Goal: Task Accomplishment & Management: Use online tool/utility

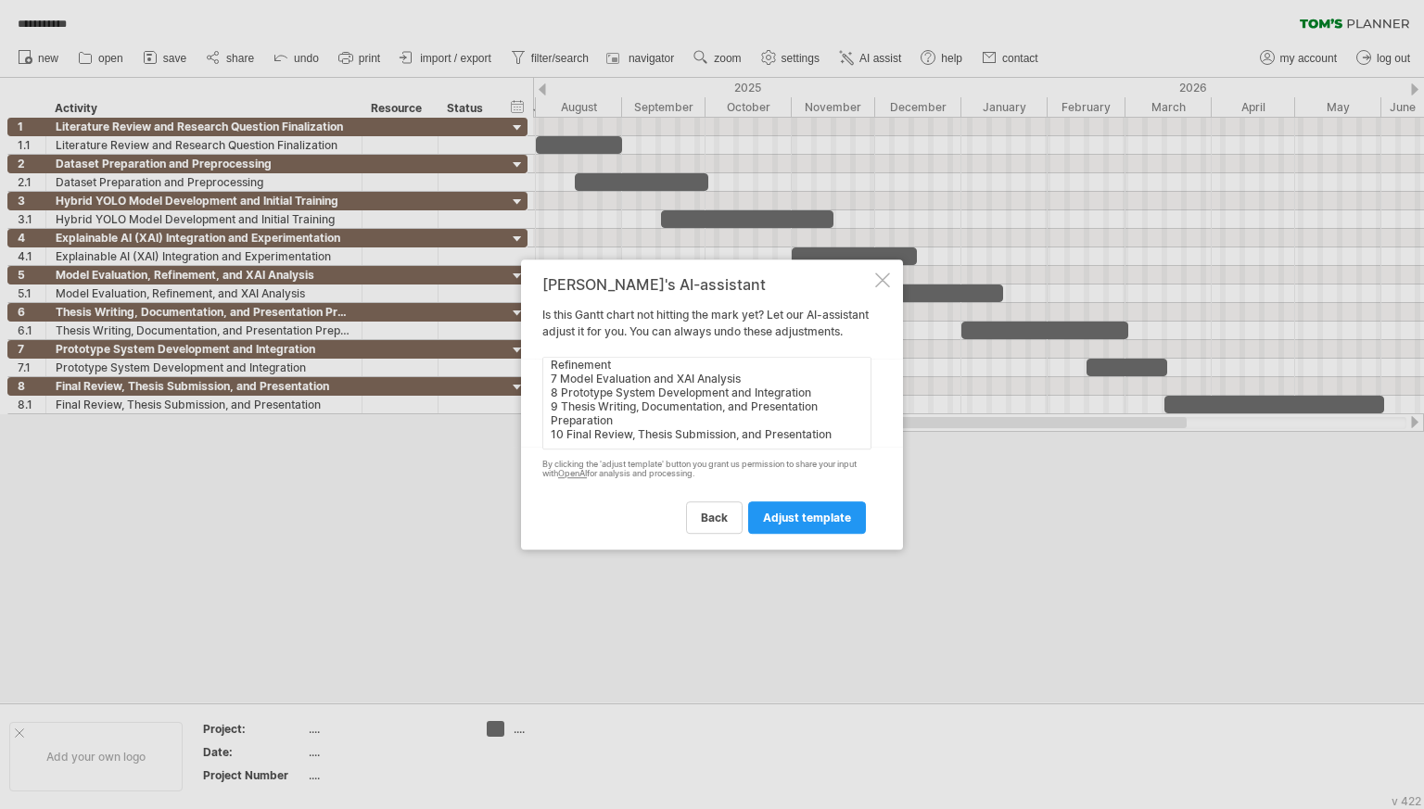
scroll to position [83, 0]
type textarea "Month Task 1 Literature Review and Research Question Finalization 2 Dataset Pre…"
click at [782, 516] on link "adjust template" at bounding box center [807, 517] width 118 height 32
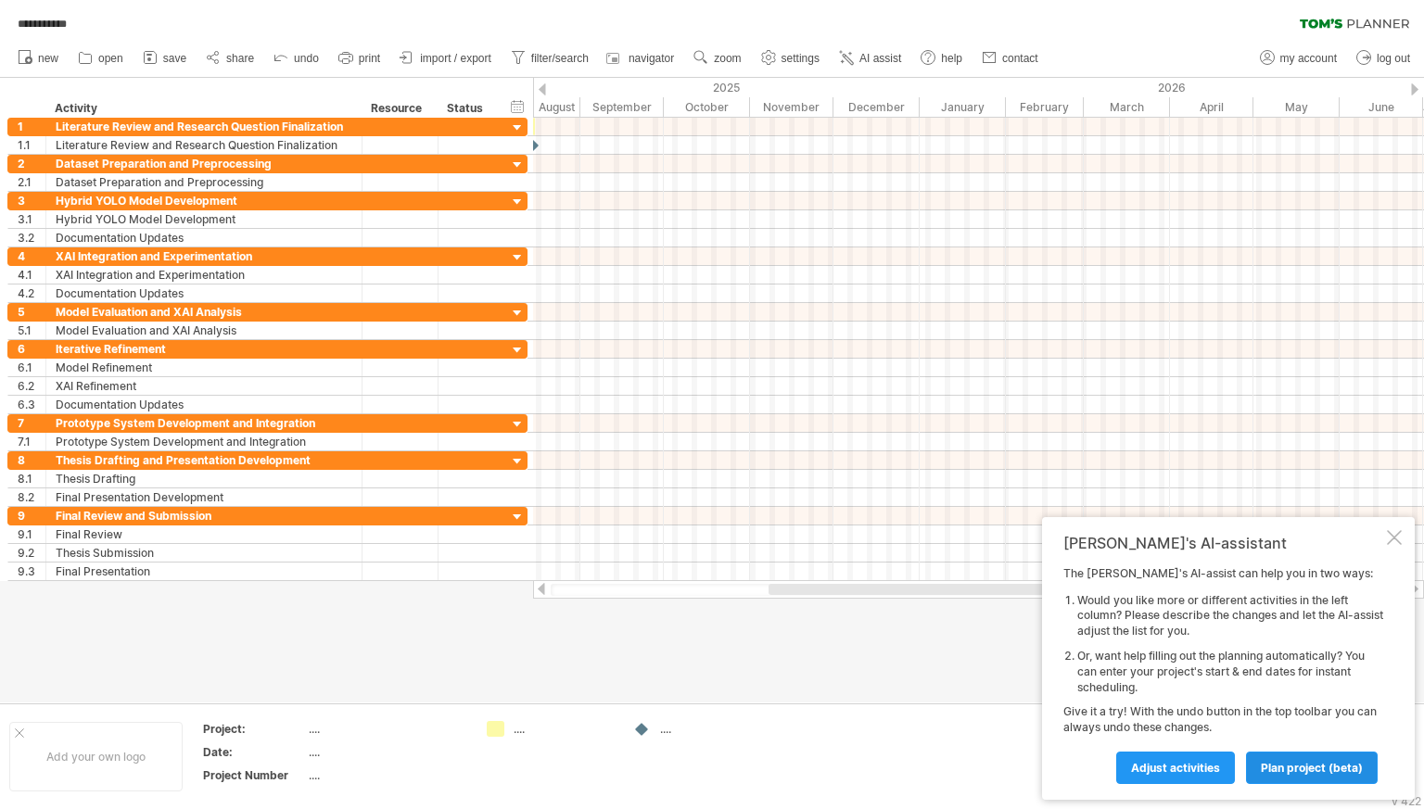
click at [1321, 768] on span "plan project (beta)" at bounding box center [1311, 768] width 102 height 14
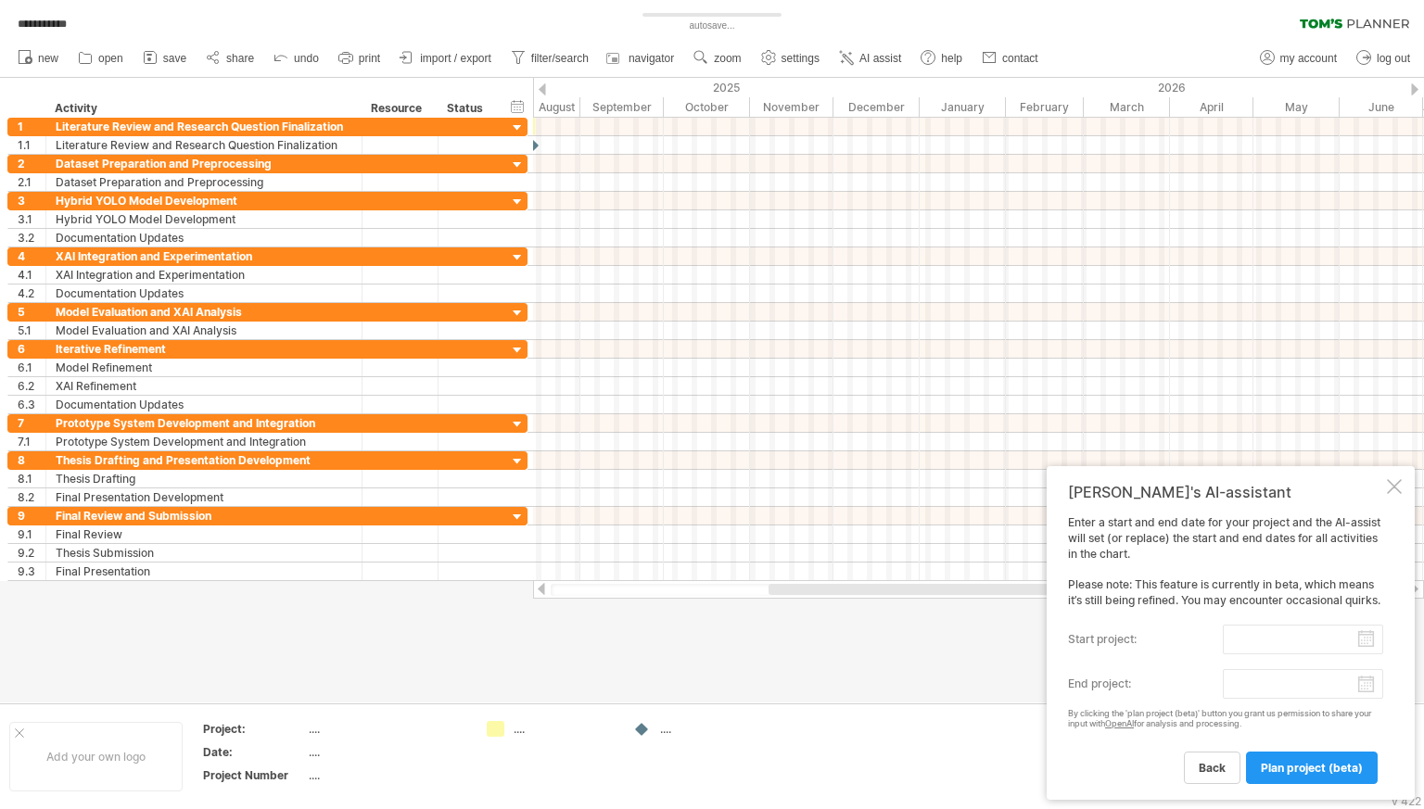
click at [1265, 652] on input "start project:" at bounding box center [1302, 640] width 160 height 30
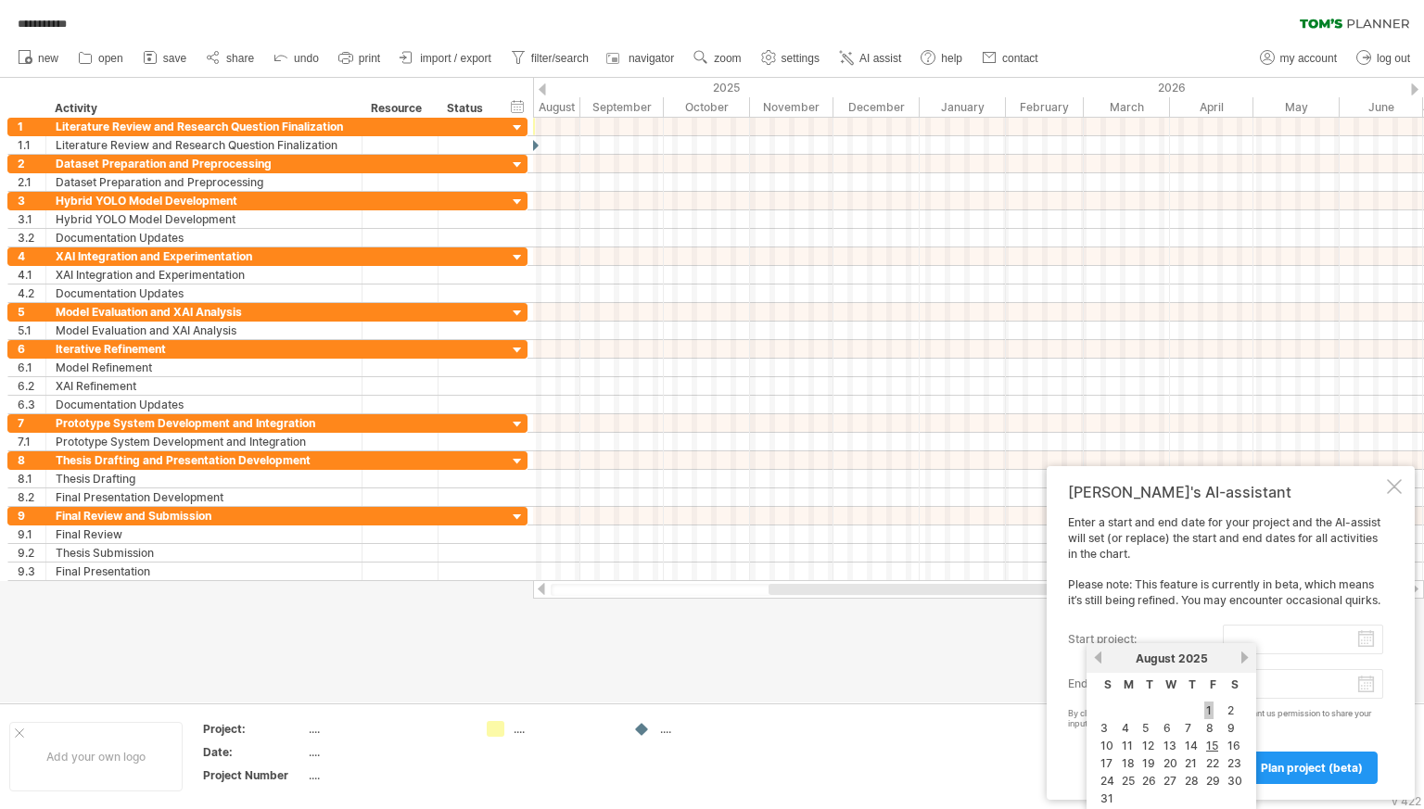
click at [1207, 709] on link "1" at bounding box center [1208, 711] width 9 height 18
type input "********"
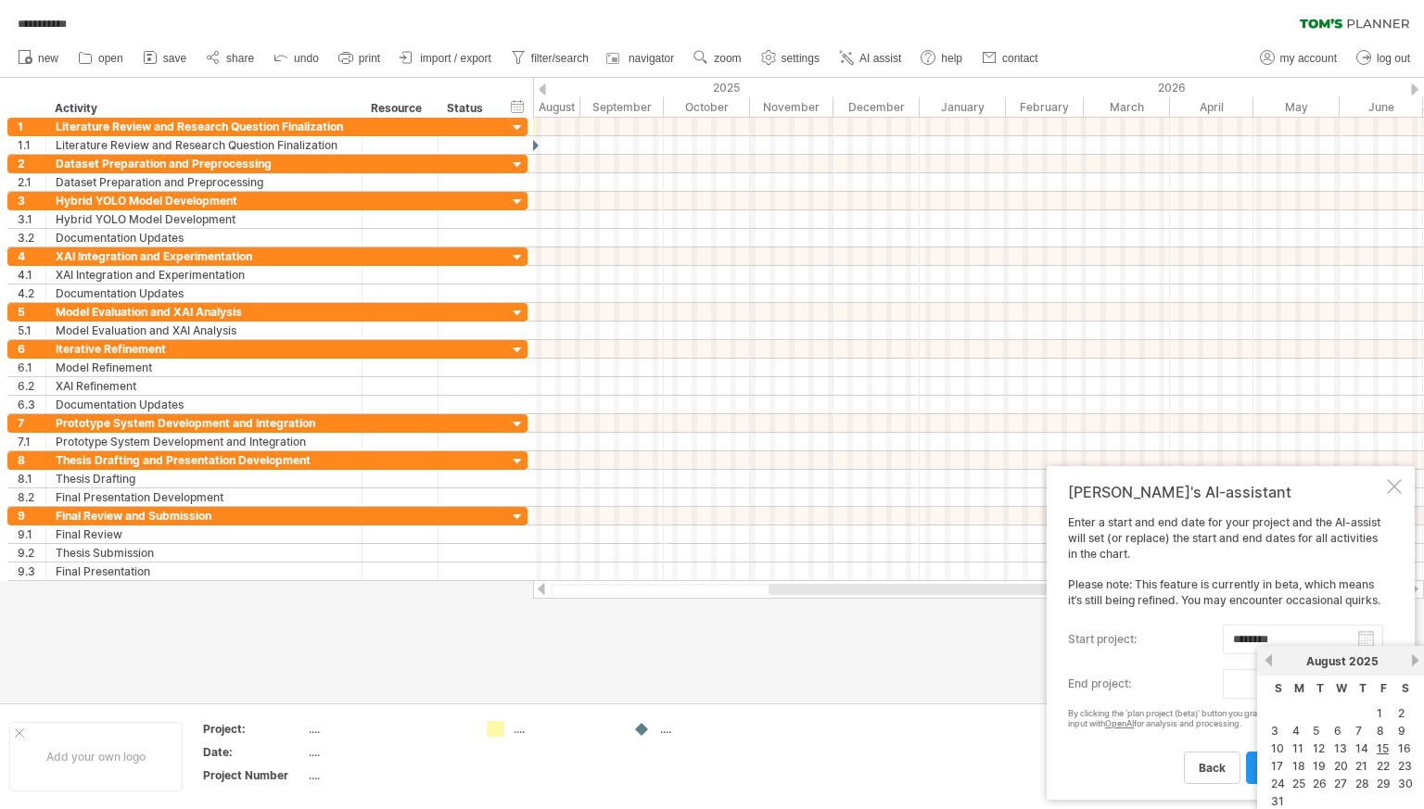
click at [1362, 680] on body "**********" at bounding box center [712, 406] width 1424 height 813
click at [1411, 658] on link "next" at bounding box center [1415, 660] width 14 height 14
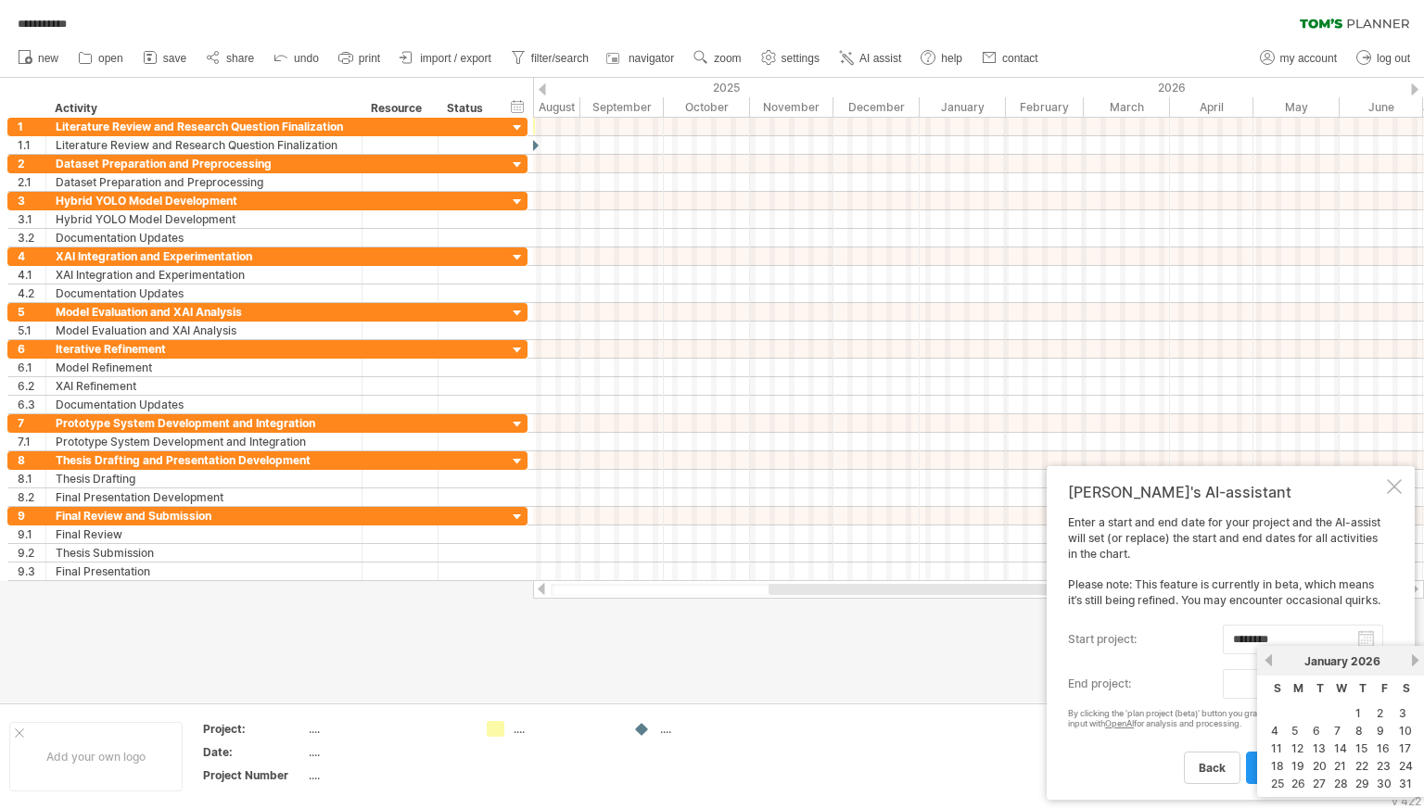
click at [1412, 658] on link "next" at bounding box center [1415, 660] width 14 height 14
click at [1412, 658] on link "next" at bounding box center [1413, 660] width 14 height 14
click at [1412, 658] on link "next" at bounding box center [1415, 660] width 14 height 14
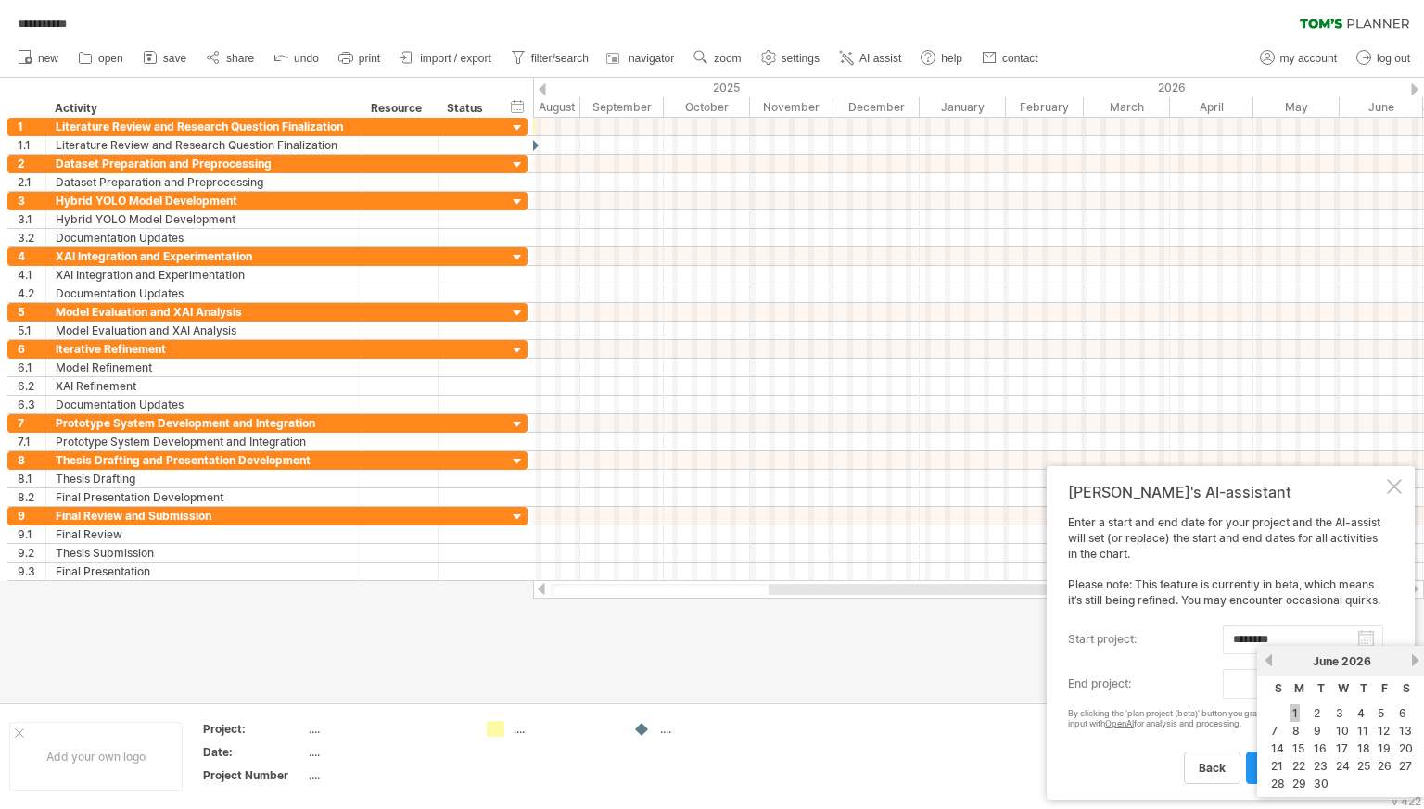
click at [1297, 715] on link "1" at bounding box center [1294, 713] width 9 height 18
type input "********"
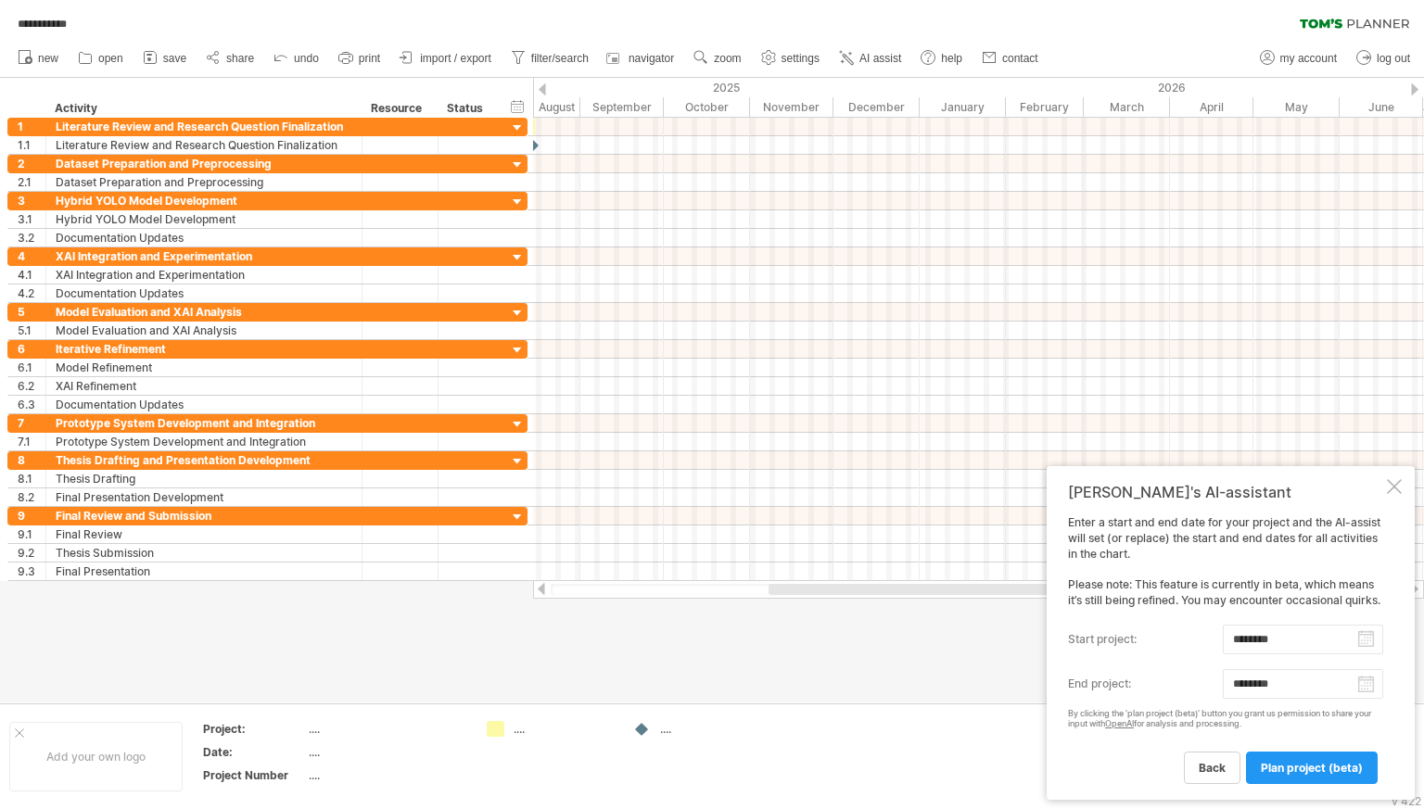
click at [1296, 765] on span "plan project (beta)" at bounding box center [1311, 768] width 102 height 14
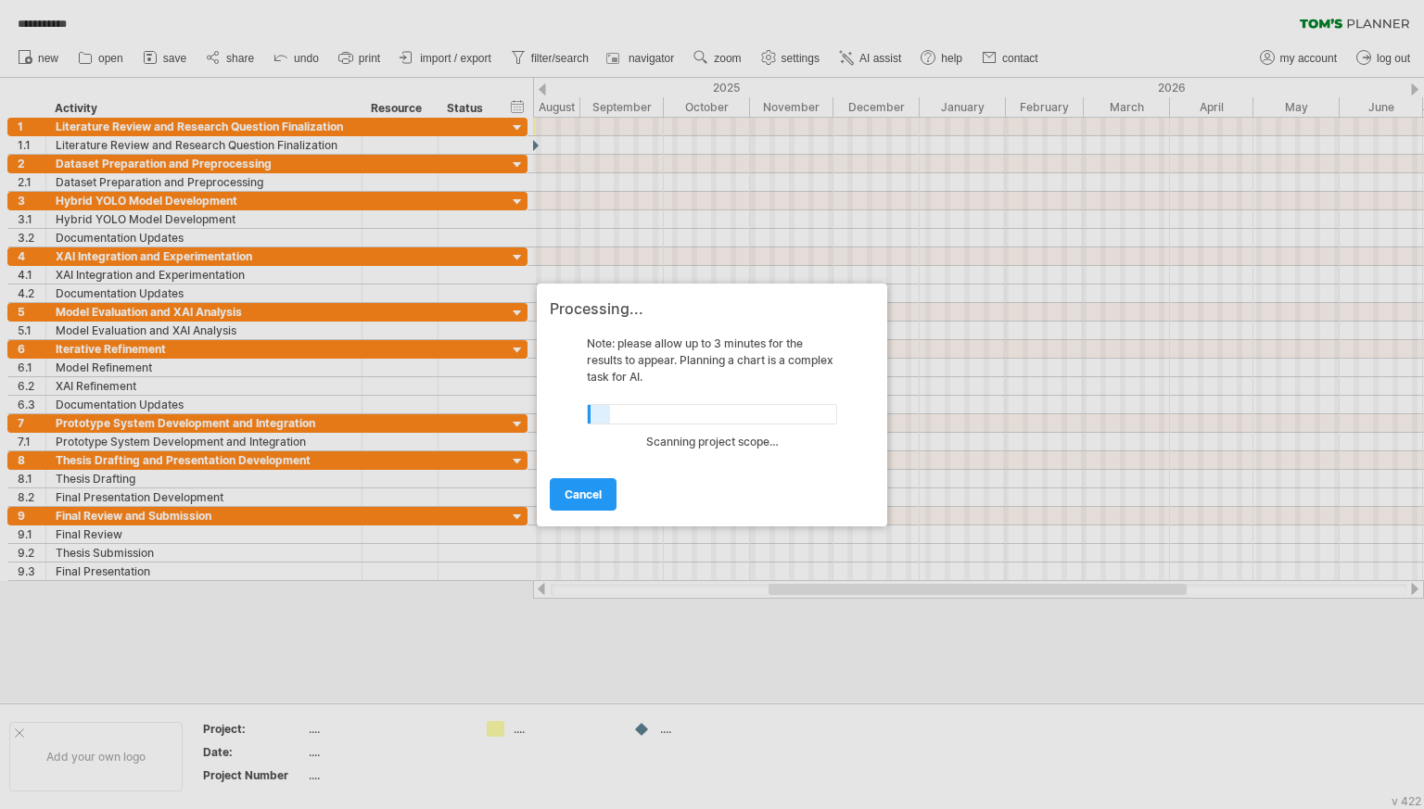
click at [175, 146] on div at bounding box center [712, 404] width 1424 height 809
click at [535, 146] on div at bounding box center [712, 404] width 1424 height 809
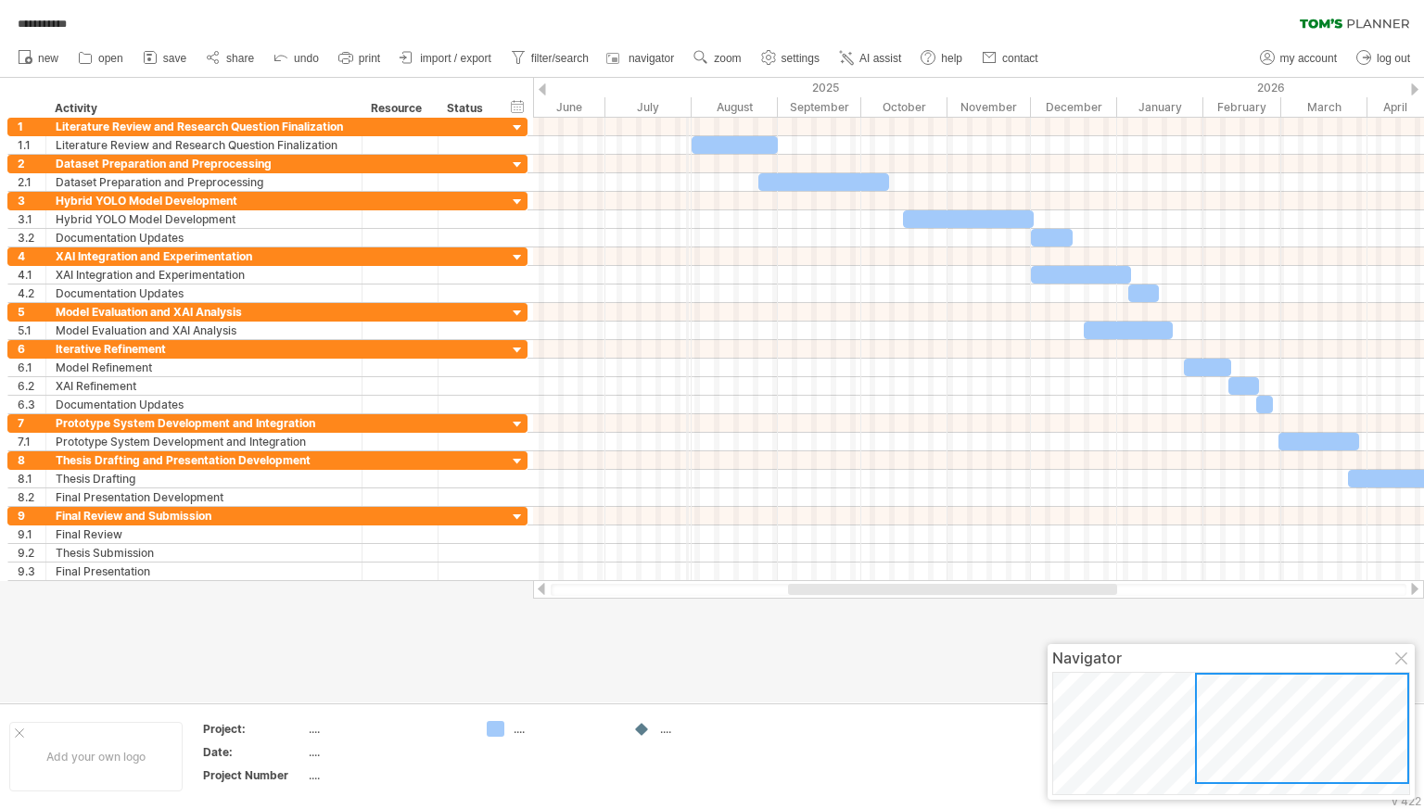
click at [687, 110] on div "July" at bounding box center [648, 106] width 86 height 19
click at [690, 94] on div "2025" at bounding box center [609, 87] width 1015 height 19
drag, startPoint x: 542, startPoint y: 83, endPoint x: 695, endPoint y: 100, distance: 153.8
click at [695, 100] on div "**********" at bounding box center [712, 404] width 1424 height 809
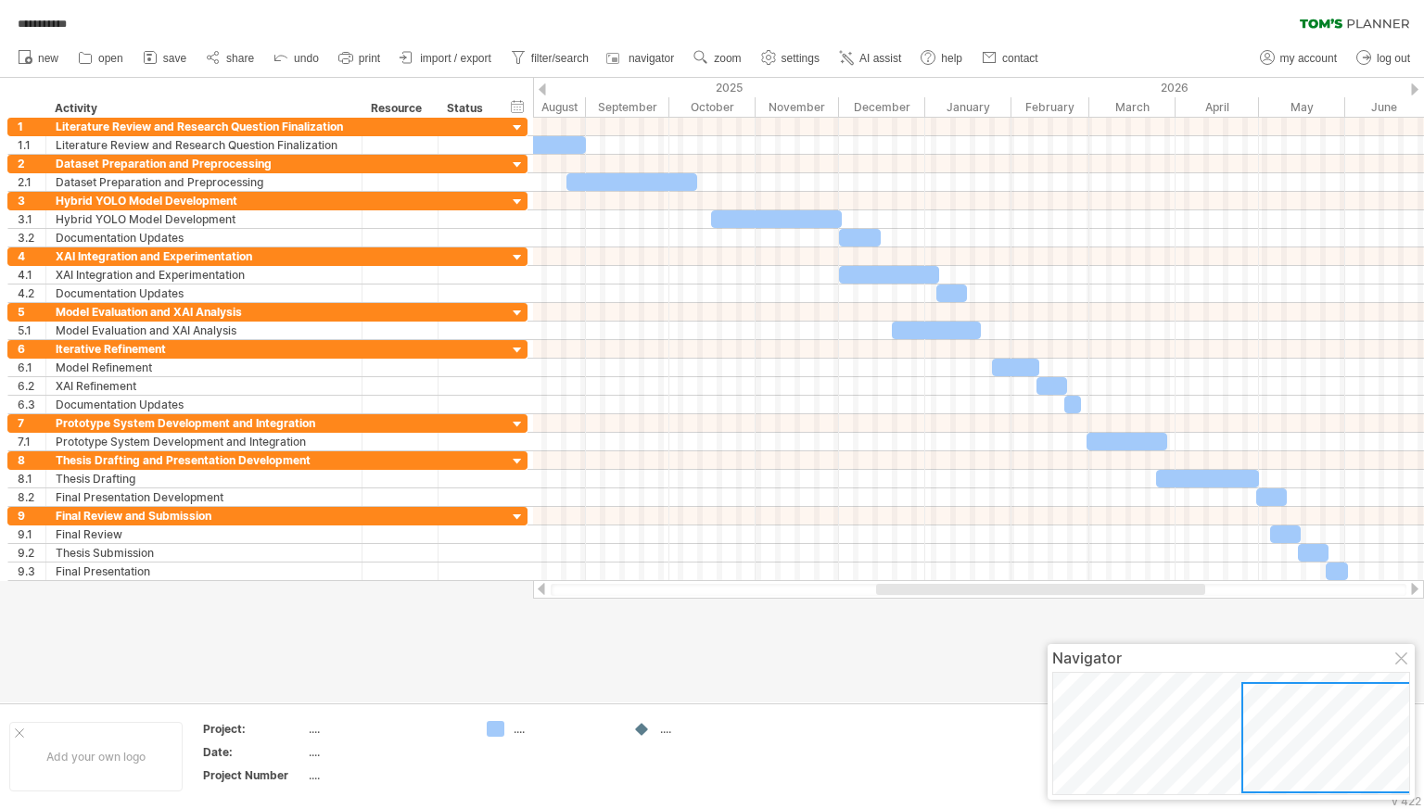
drag, startPoint x: 892, startPoint y: 584, endPoint x: 980, endPoint y: 583, distance: 88.1
click at [980, 583] on div at bounding box center [978, 589] width 891 height 19
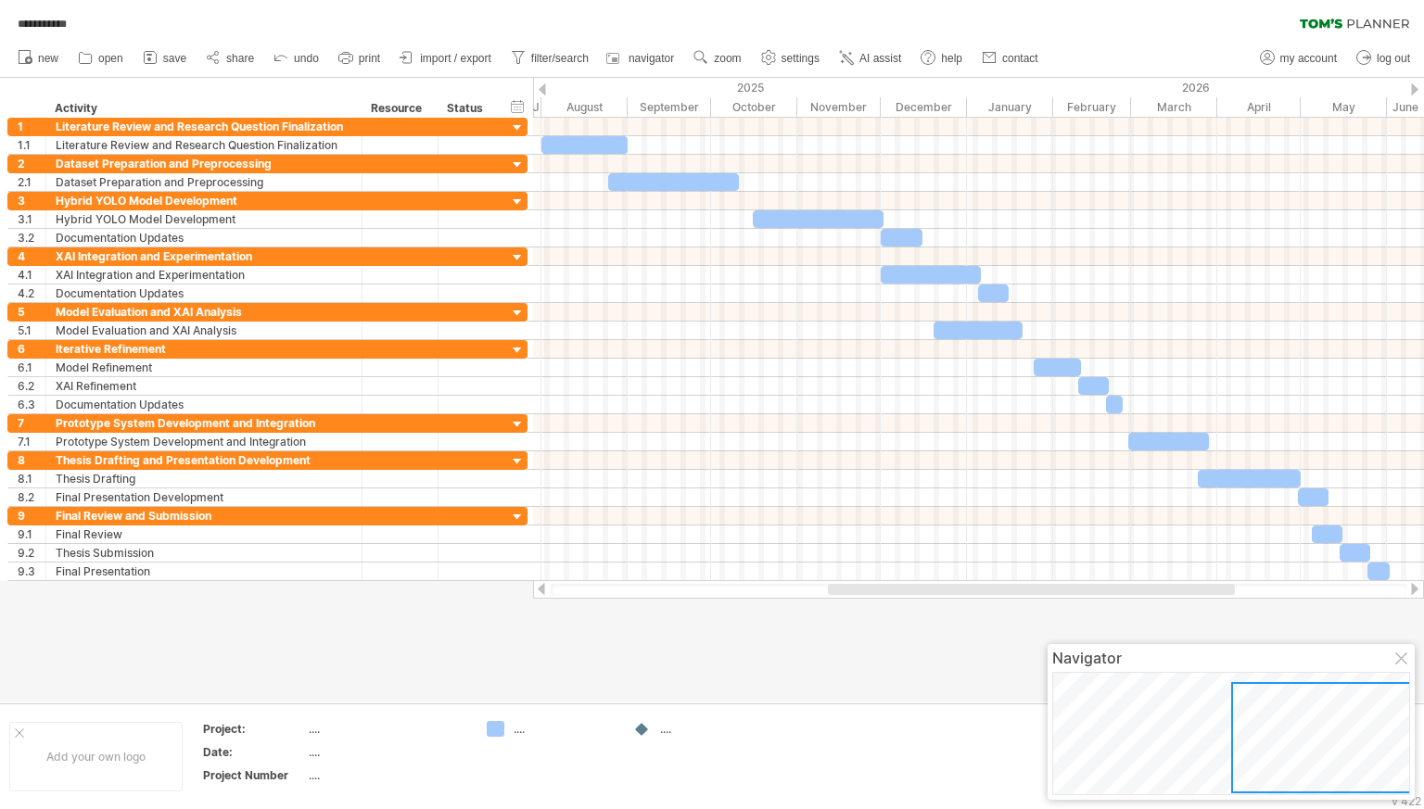
drag, startPoint x: 900, startPoint y: 591, endPoint x: 880, endPoint y: 594, distance: 19.7
click at [880, 594] on div at bounding box center [1031, 589] width 407 height 11
click at [969, 97] on div "January" at bounding box center [1010, 106] width 86 height 19
click at [1412, 84] on div at bounding box center [1414, 89] width 7 height 12
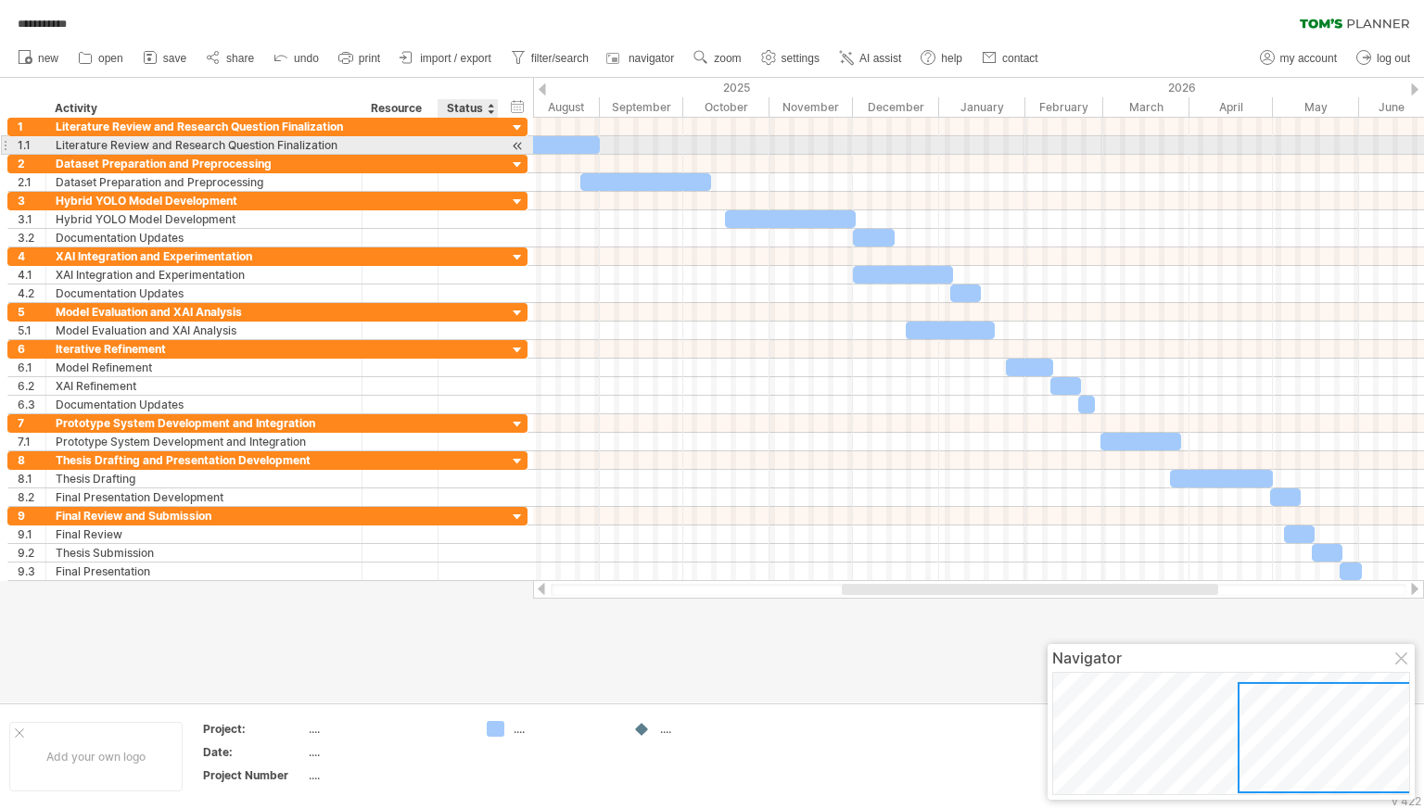
click at [521, 145] on div at bounding box center [518, 145] width 18 height 19
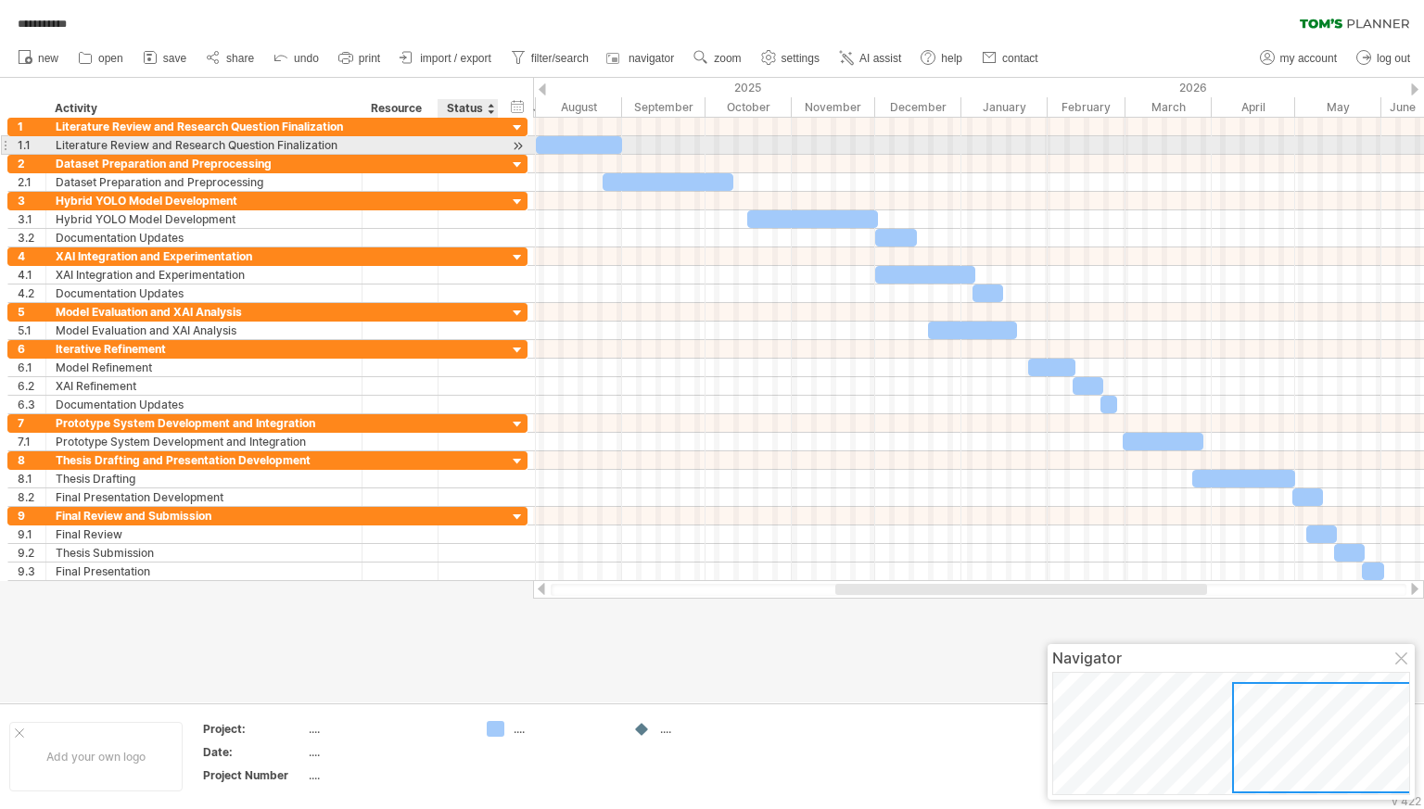
click at [518, 144] on div at bounding box center [518, 145] width 18 height 19
click at [517, 143] on div at bounding box center [518, 145] width 18 height 19
click at [392, 142] on div at bounding box center [400, 145] width 57 height 18
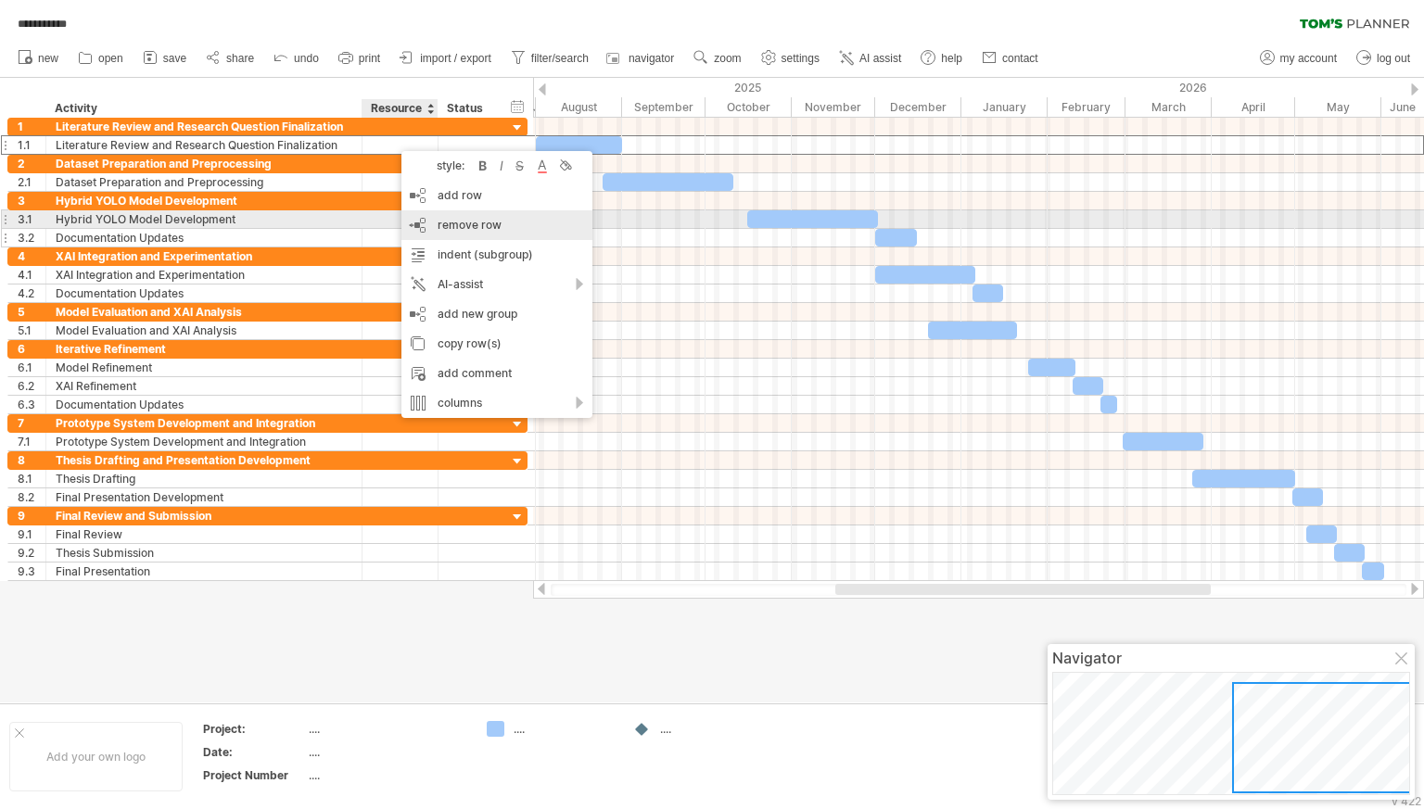
click at [475, 226] on span "remove row" at bounding box center [469, 225] width 64 height 14
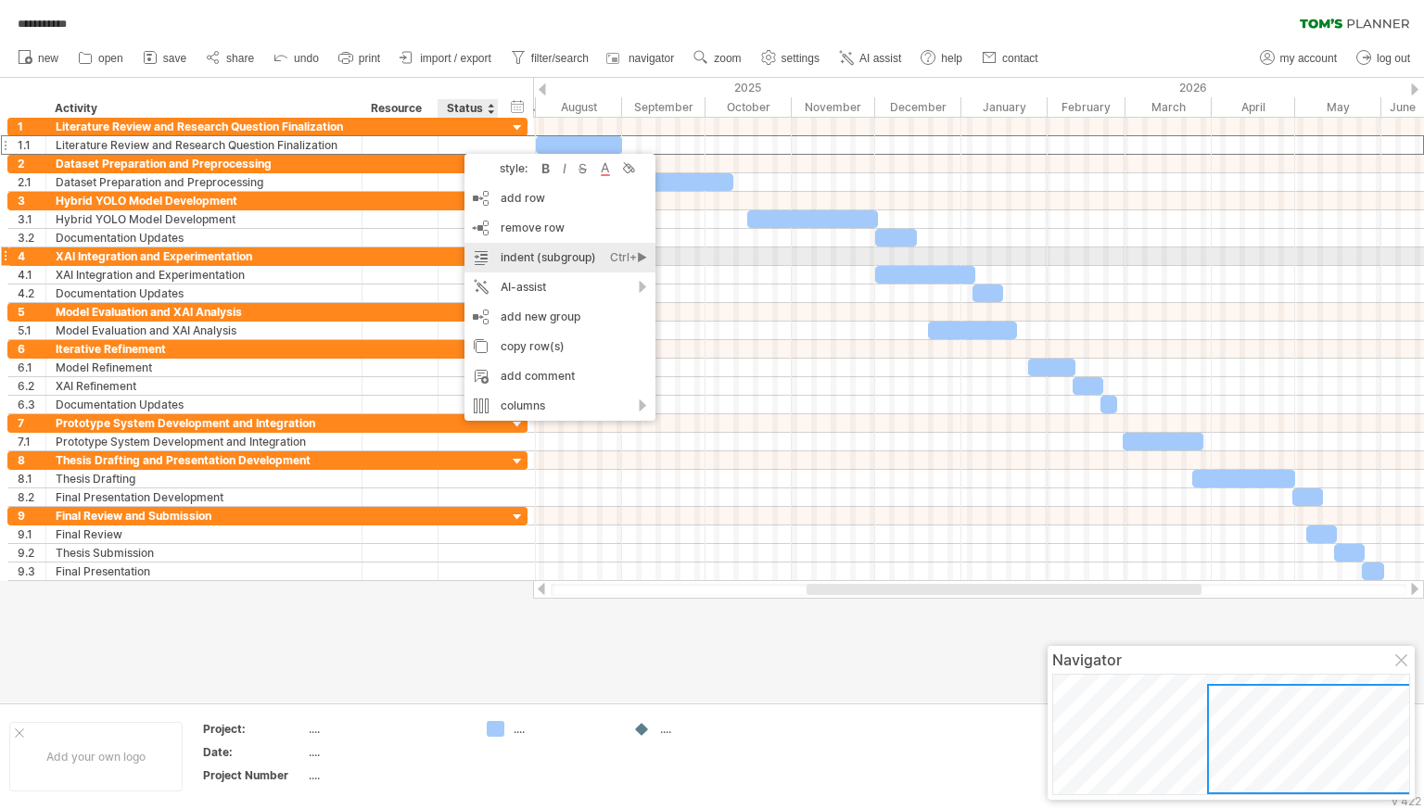
click at [505, 257] on div "indent (subgroup) Ctrl+► Cmd+►" at bounding box center [559, 258] width 191 height 30
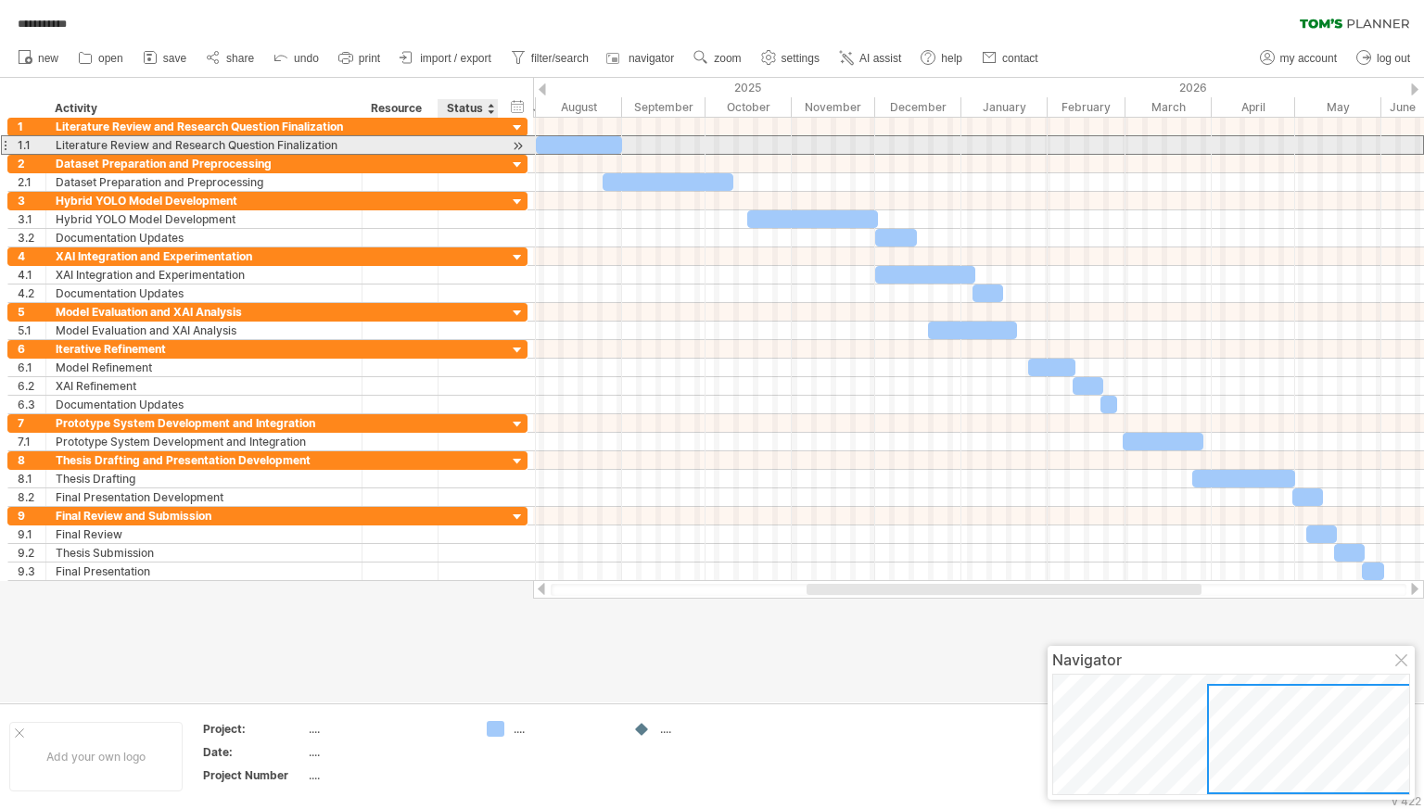
click at [475, 136] on div at bounding box center [468, 145] width 41 height 18
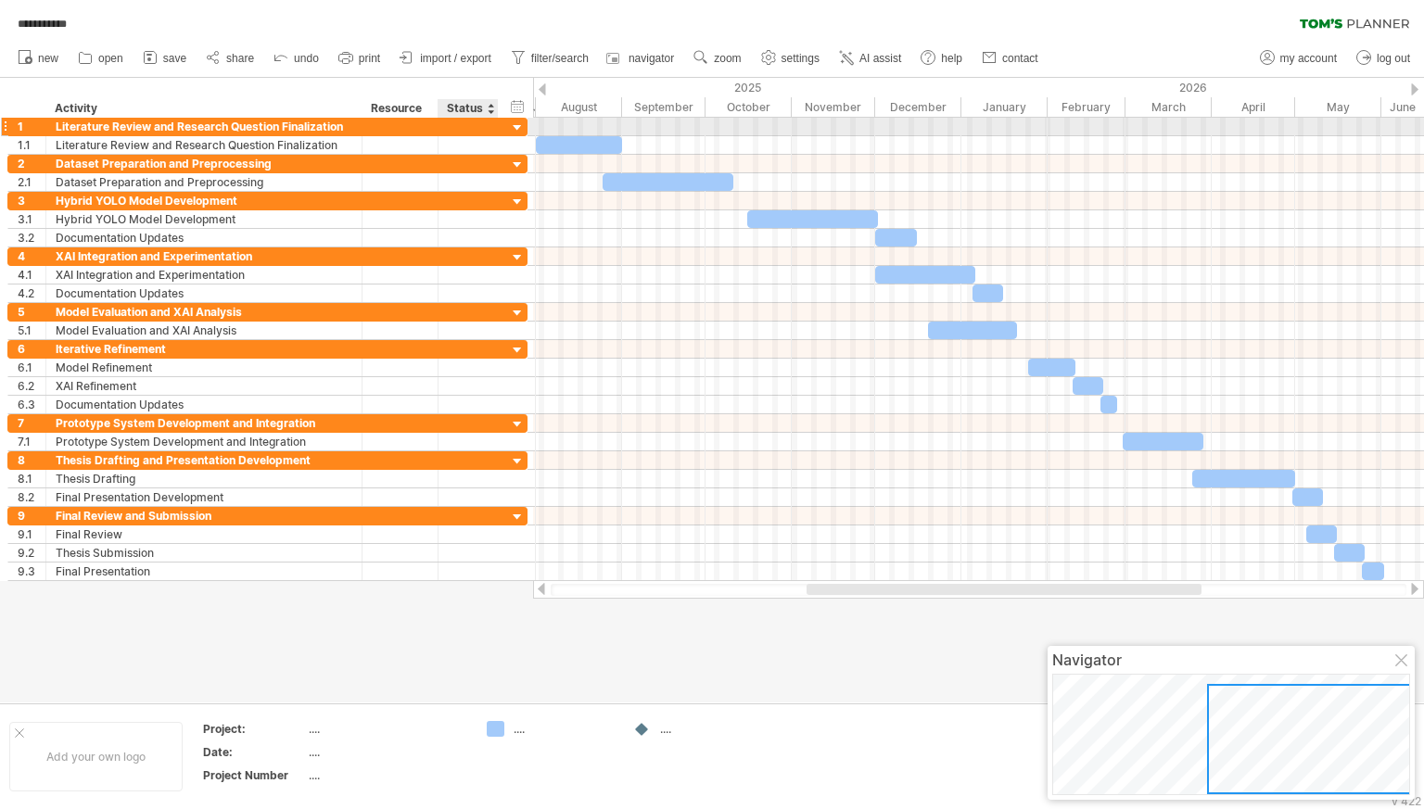
click at [491, 127] on div at bounding box center [495, 127] width 9 height 19
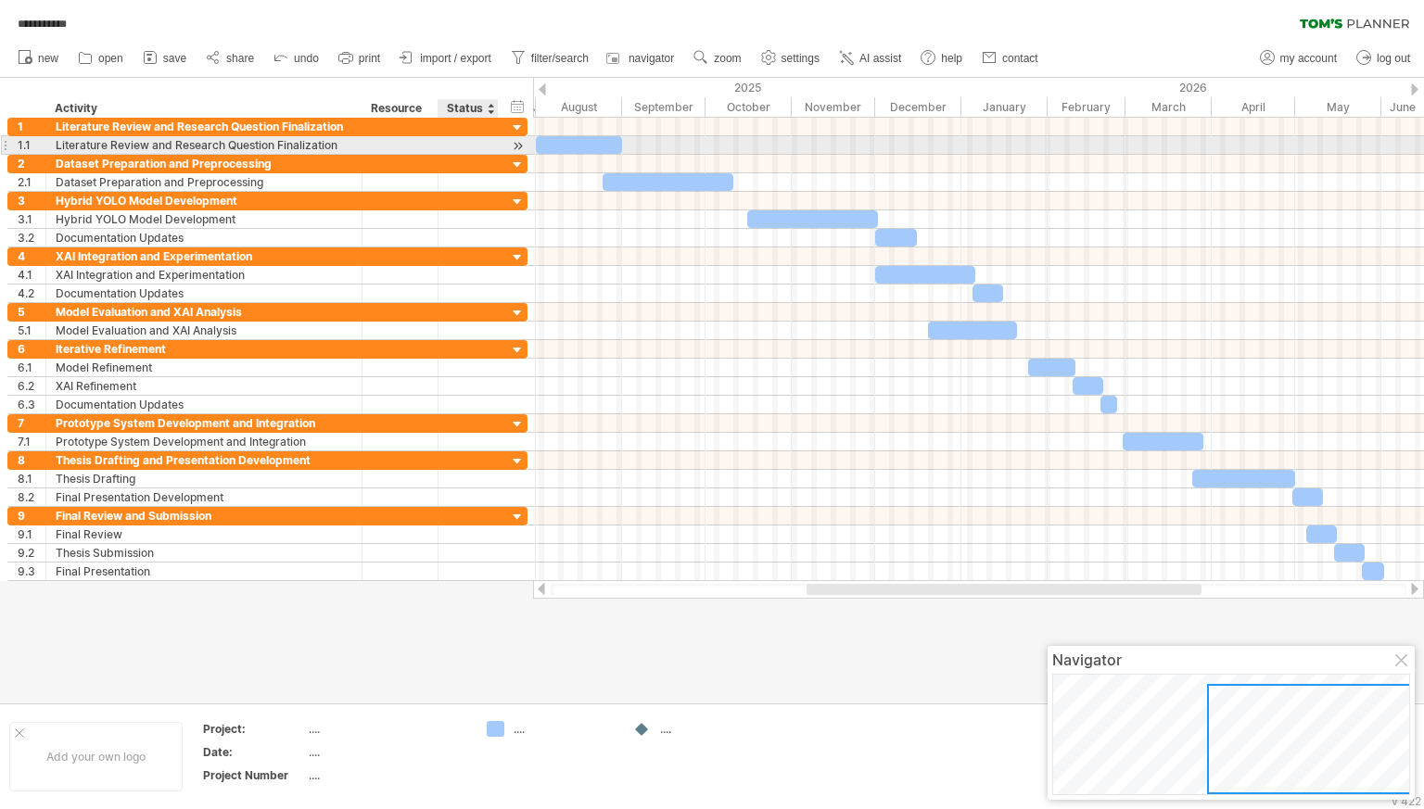
click at [487, 152] on div at bounding box center [468, 145] width 41 height 18
click at [478, 145] on input "text" at bounding box center [468, 145] width 41 height 18
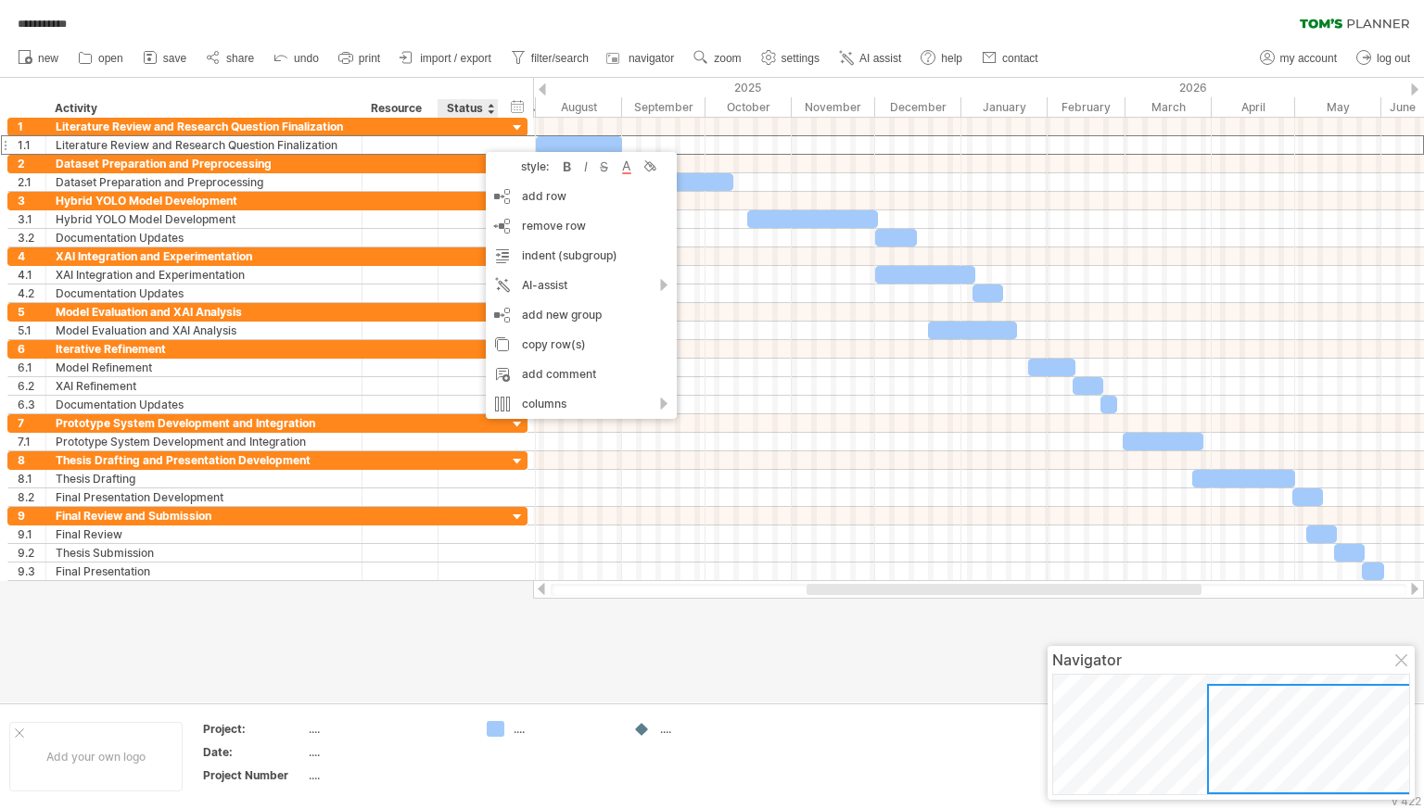
click at [285, 662] on div at bounding box center [712, 390] width 1424 height 625
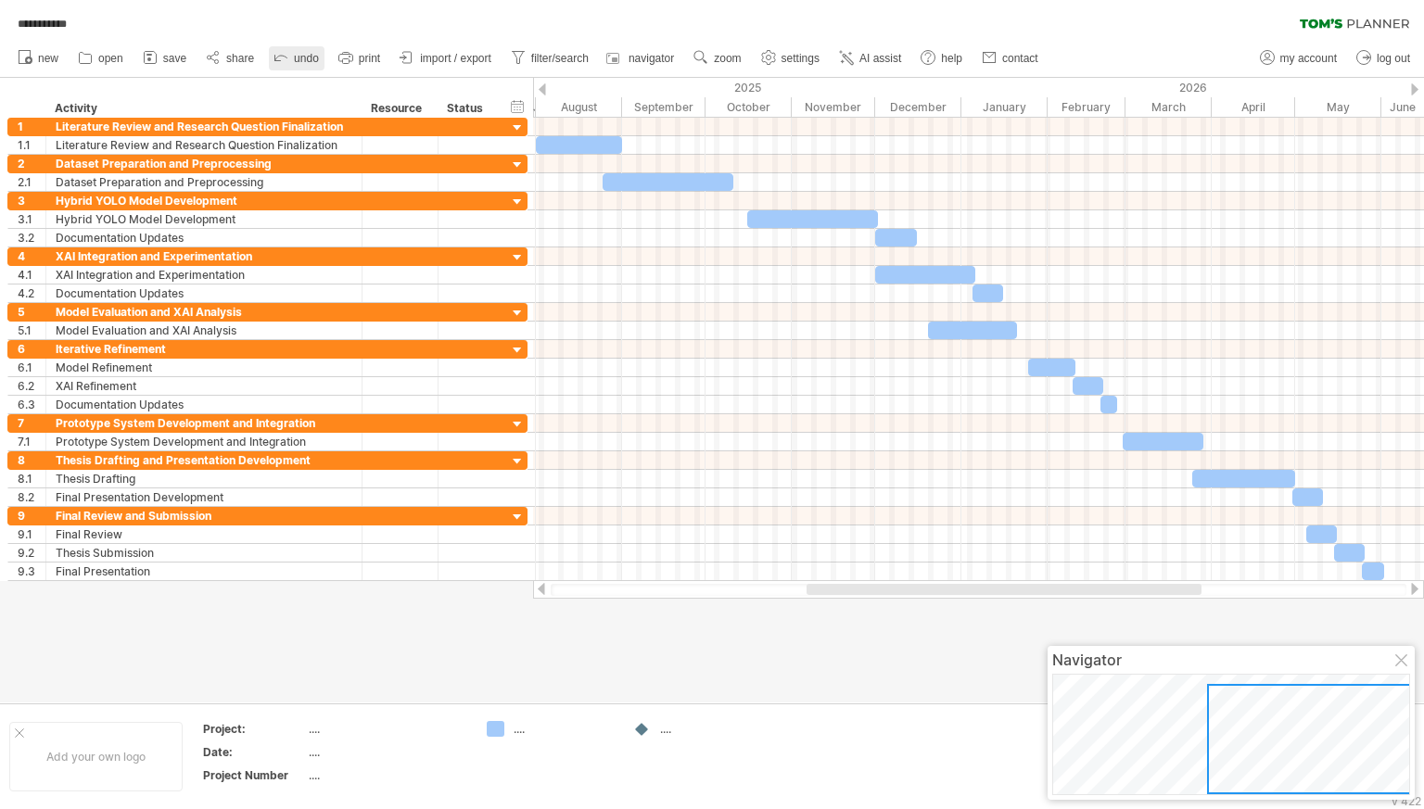
click at [303, 61] on span "undo" at bounding box center [306, 58] width 25 height 13
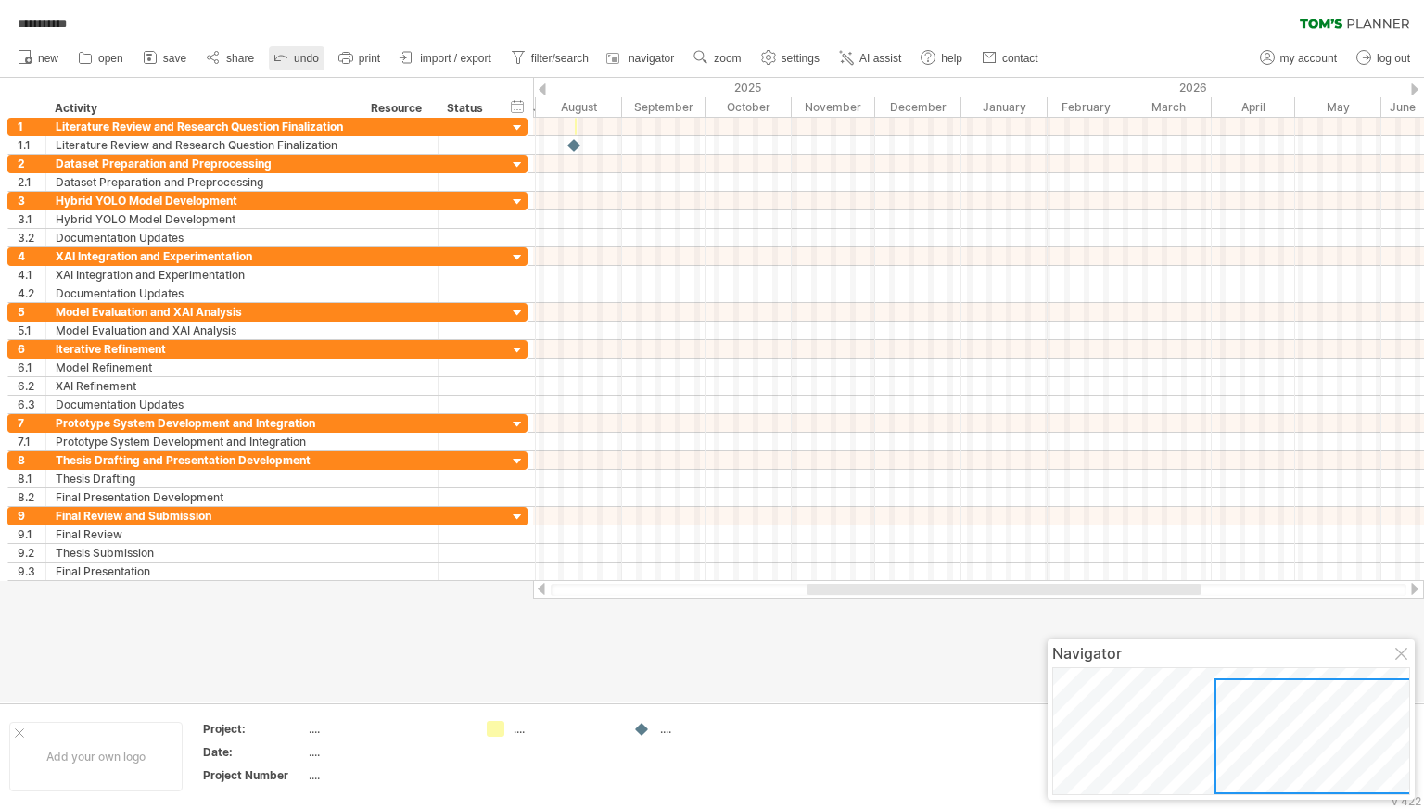
click at [303, 61] on span "undo" at bounding box center [306, 58] width 25 height 13
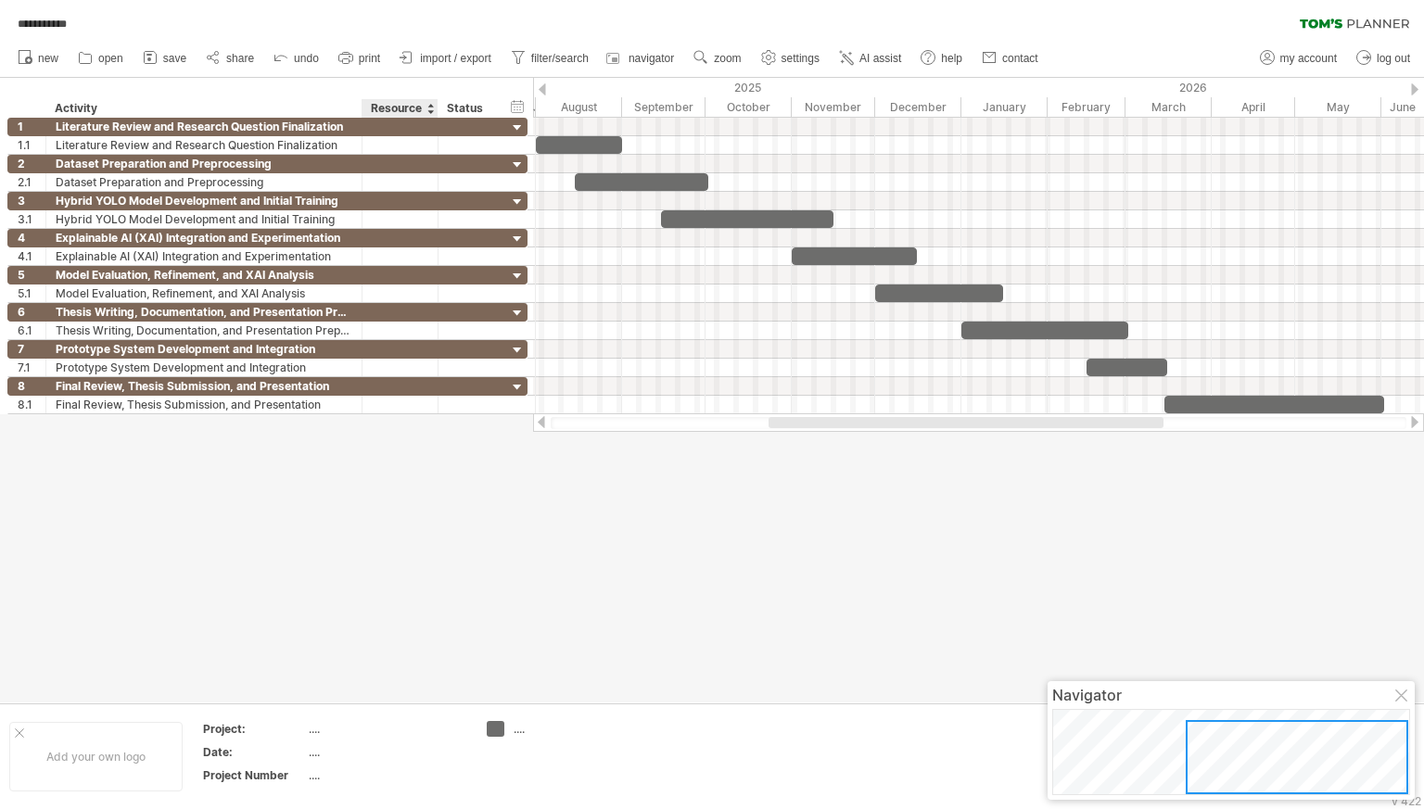
click at [417, 488] on div at bounding box center [712, 390] width 1424 height 625
click at [380, 60] on span "print" at bounding box center [369, 58] width 21 height 13
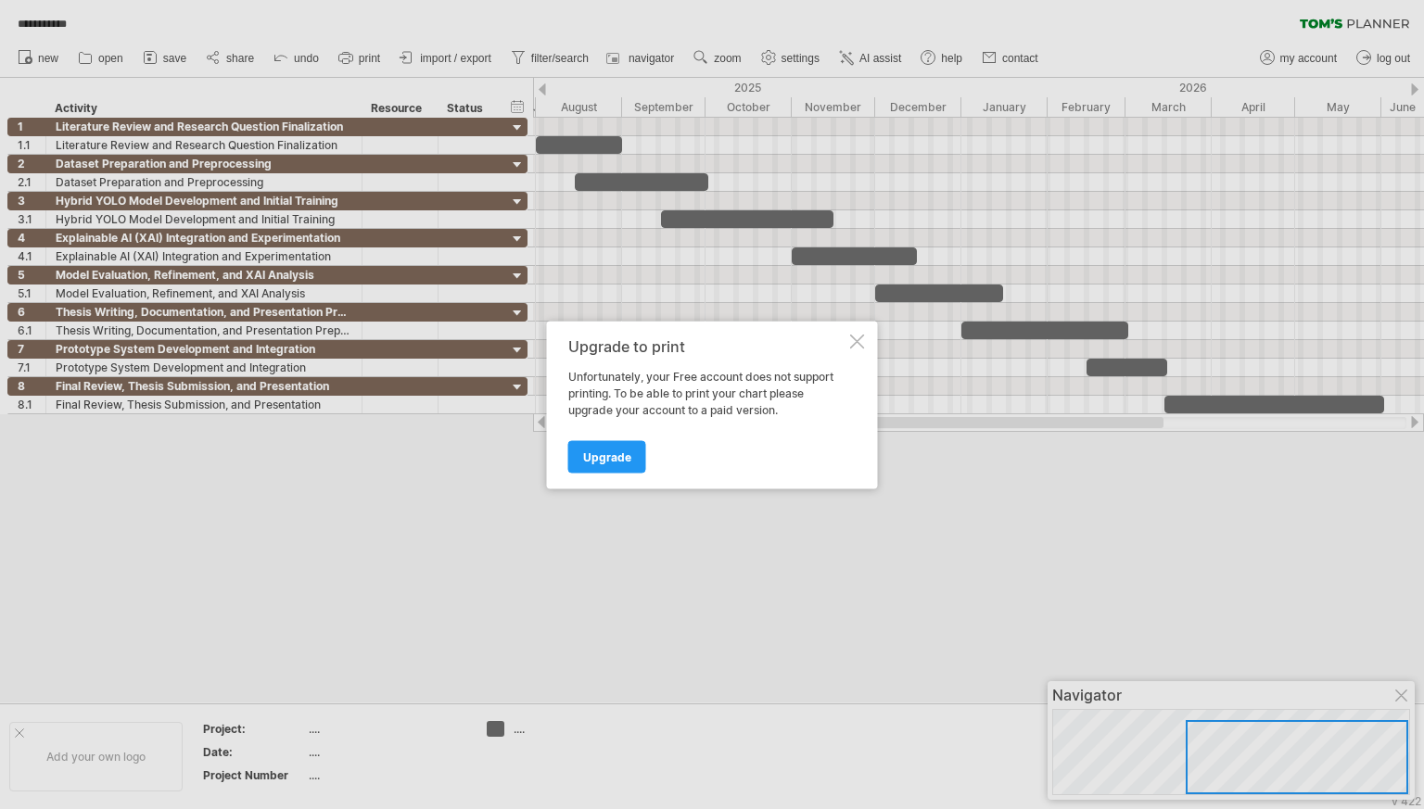
click at [866, 340] on div "Upgrade to print Unfortunately, your Free account does not support printing. To…" at bounding box center [712, 405] width 331 height 168
click at [856, 340] on div at bounding box center [857, 341] width 15 height 15
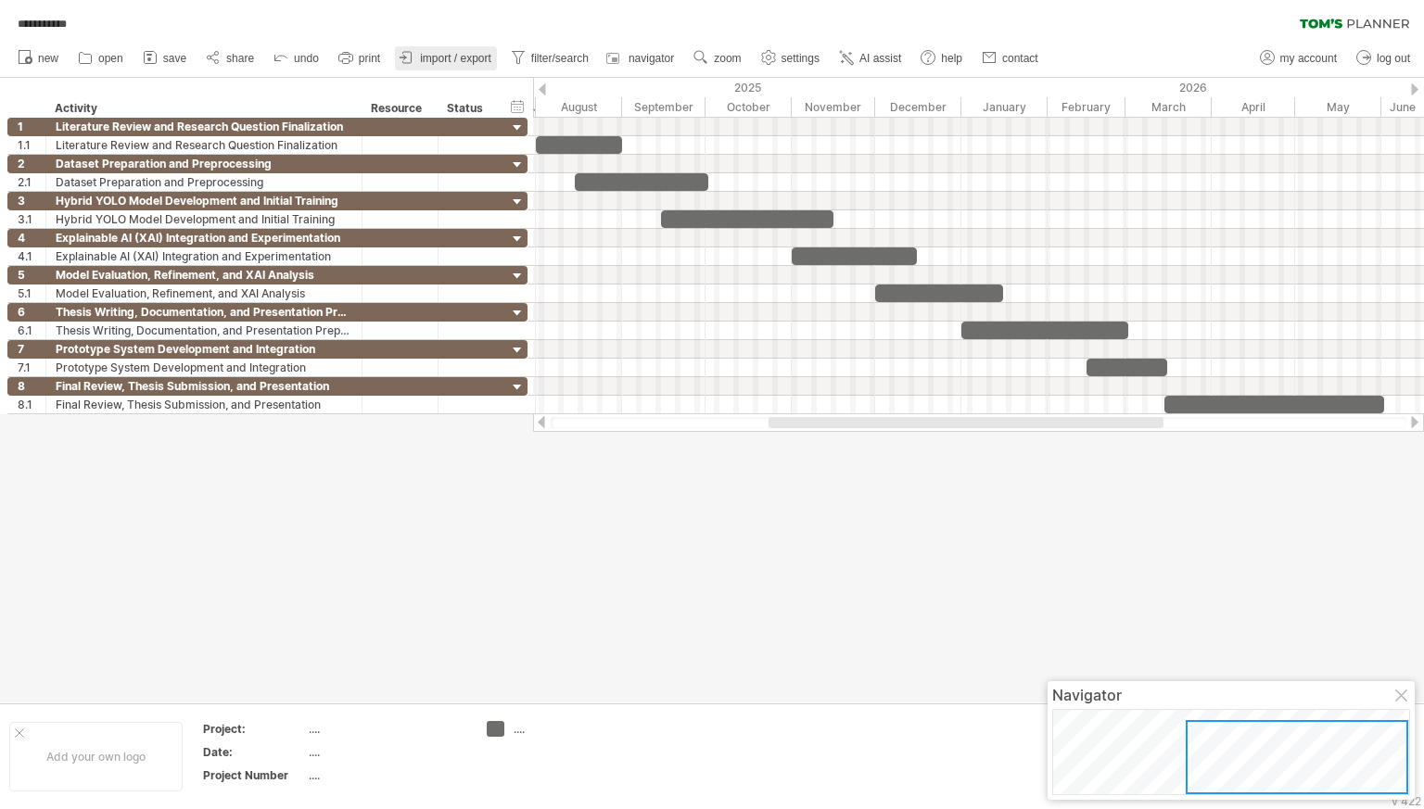
click at [491, 61] on span "import / export" at bounding box center [455, 58] width 71 height 13
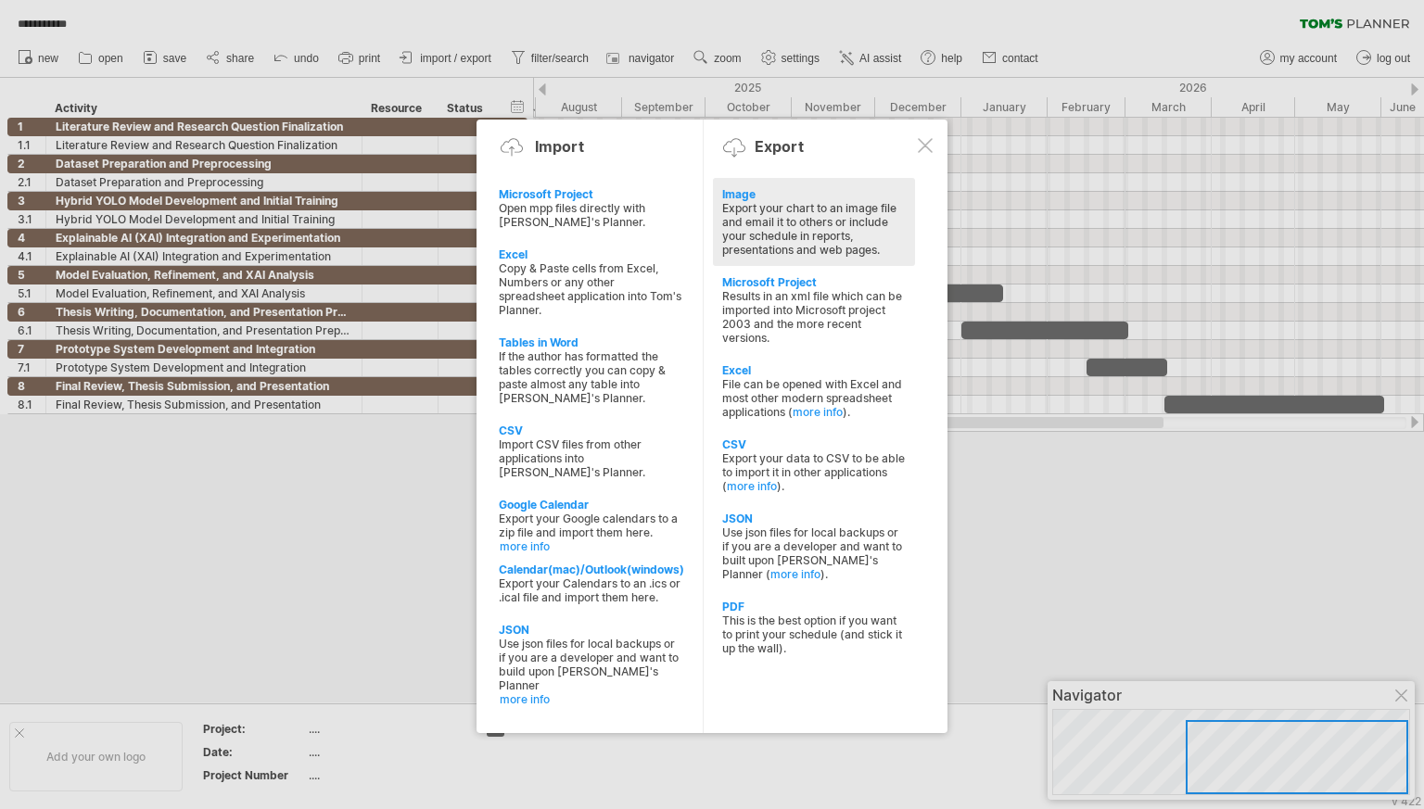
click at [727, 211] on div "Export your chart to an image file and email it to others or include your sched…" at bounding box center [814, 229] width 184 height 56
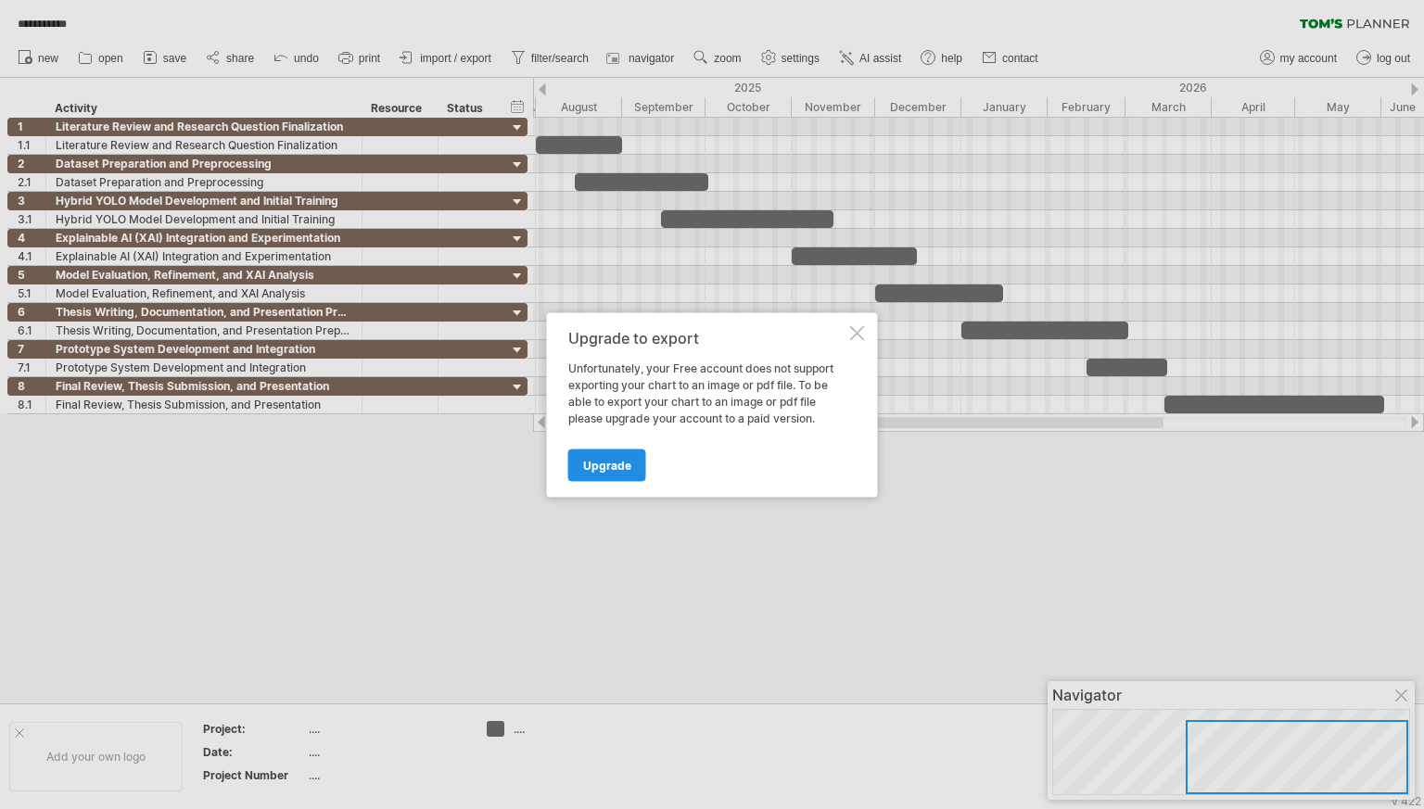
click at [610, 460] on span "Upgrade" at bounding box center [607, 465] width 48 height 14
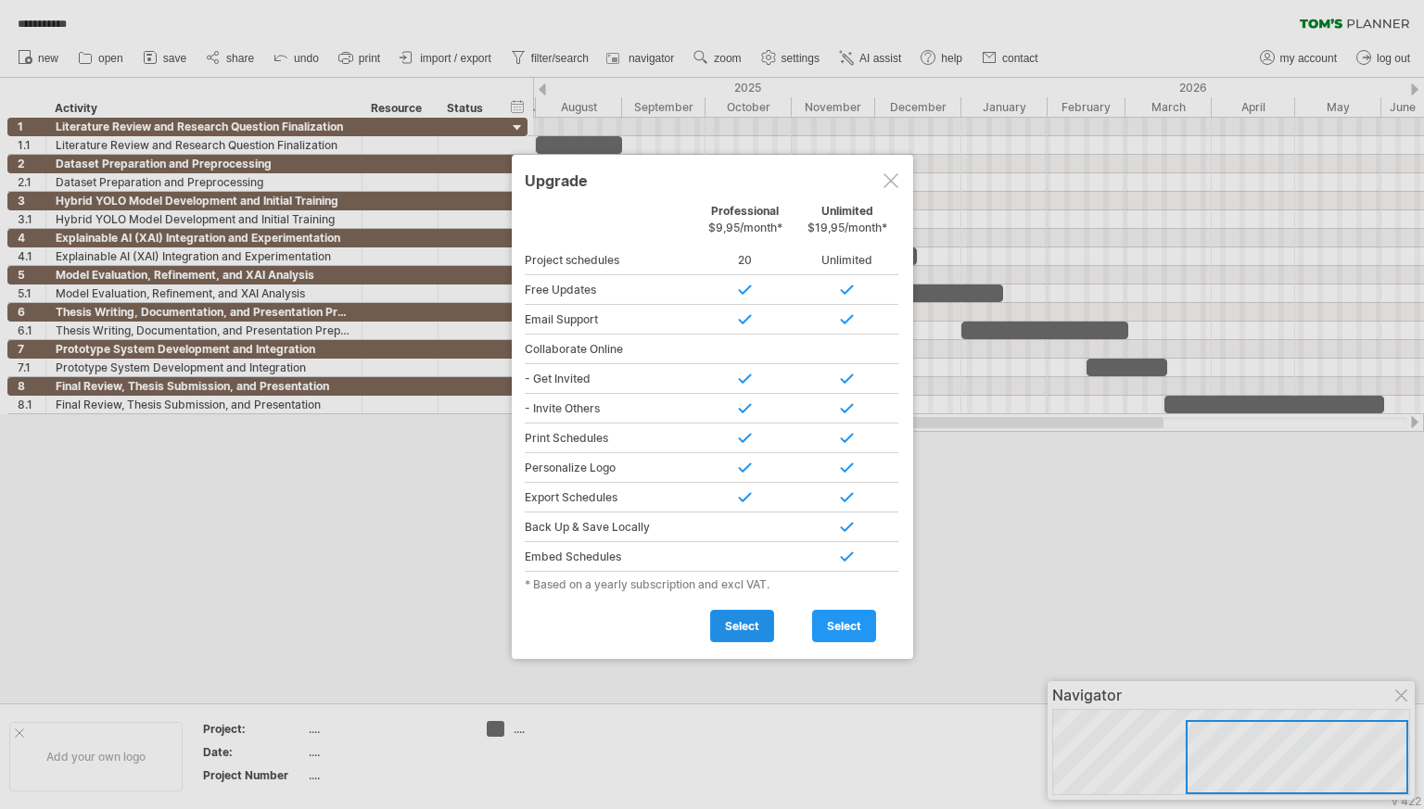
click at [755, 622] on span "select" at bounding box center [742, 626] width 34 height 14
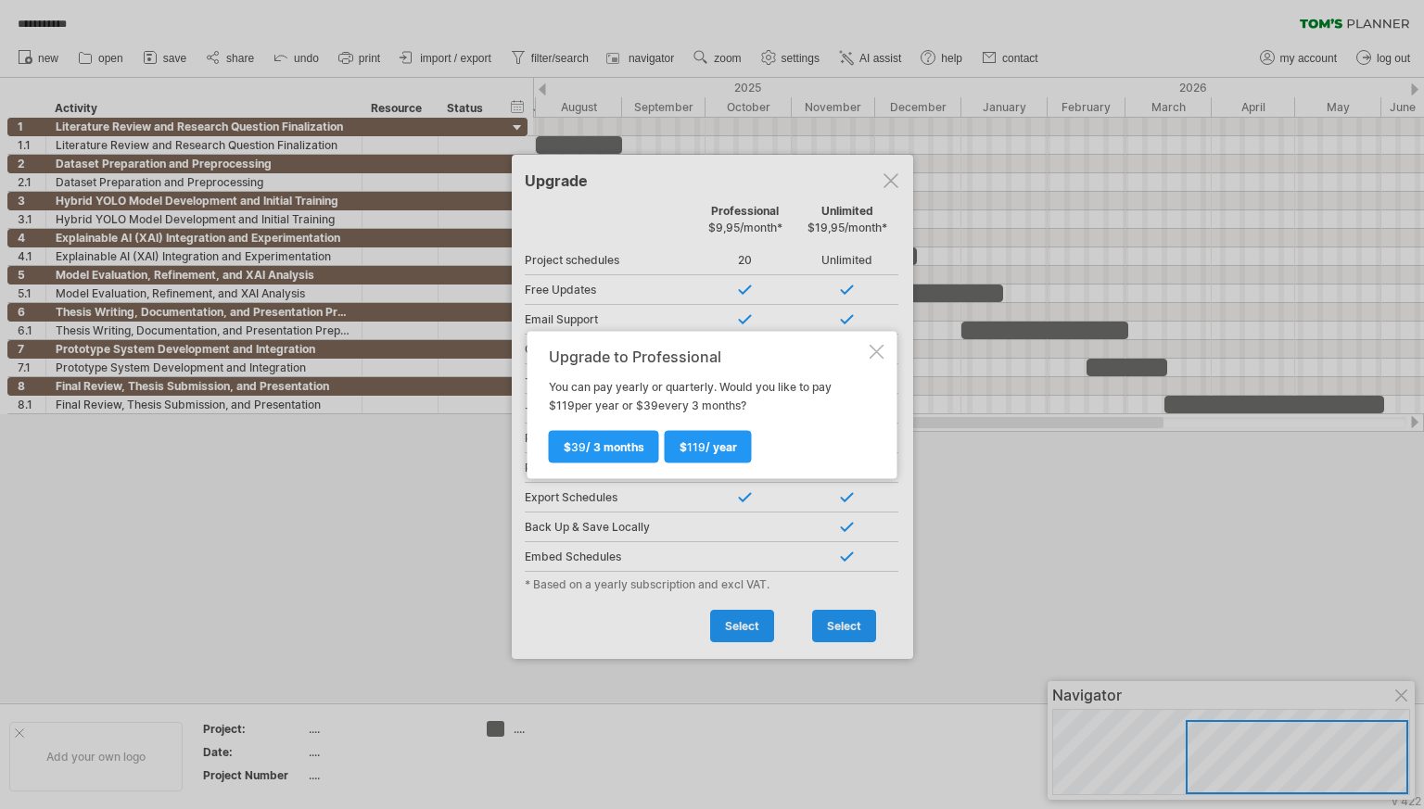
click at [871, 358] on div "Upgrade to Professional You can pay yearly or quarterly. Would you like to pay …" at bounding box center [712, 404] width 370 height 147
click at [875, 348] on div at bounding box center [876, 351] width 15 height 15
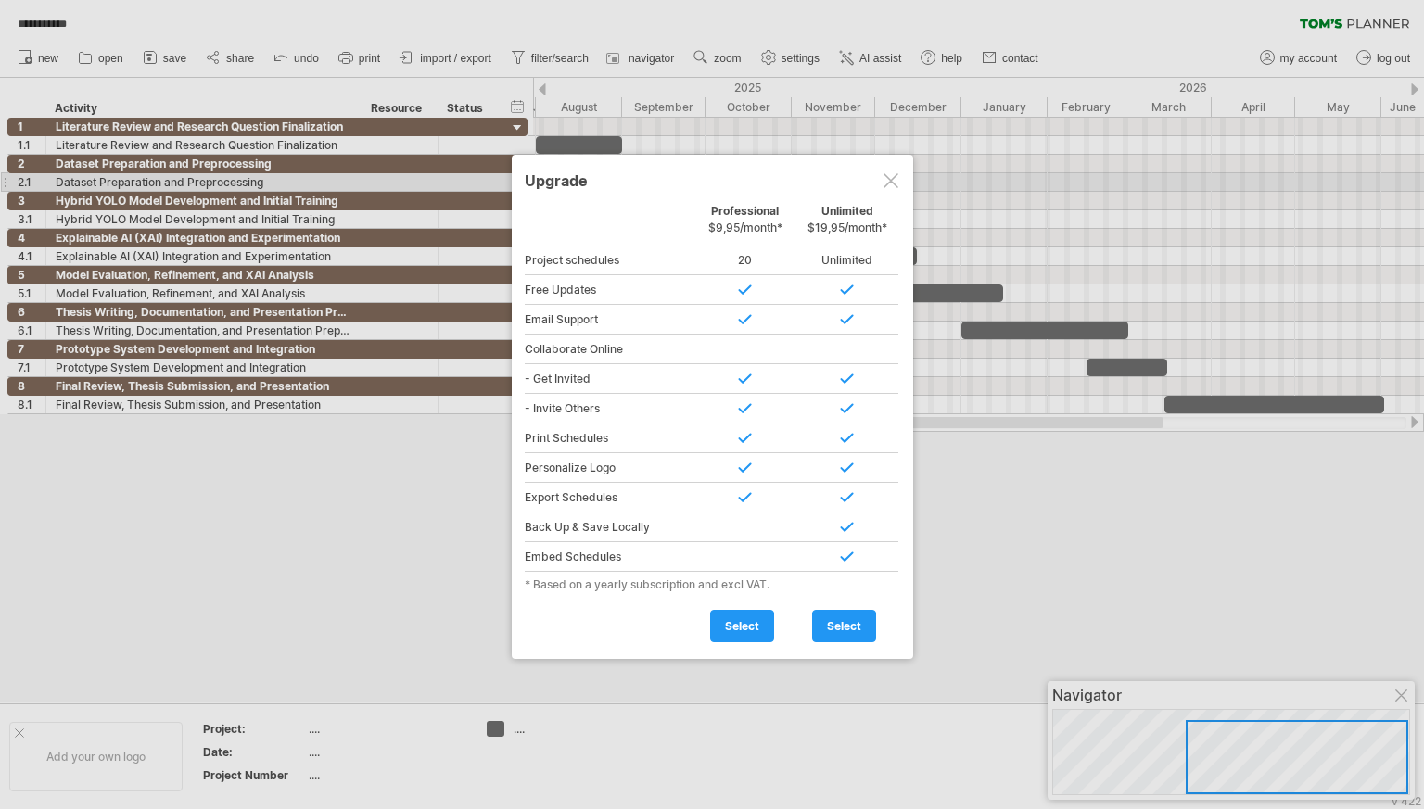
click at [889, 181] on div at bounding box center [890, 180] width 15 height 15
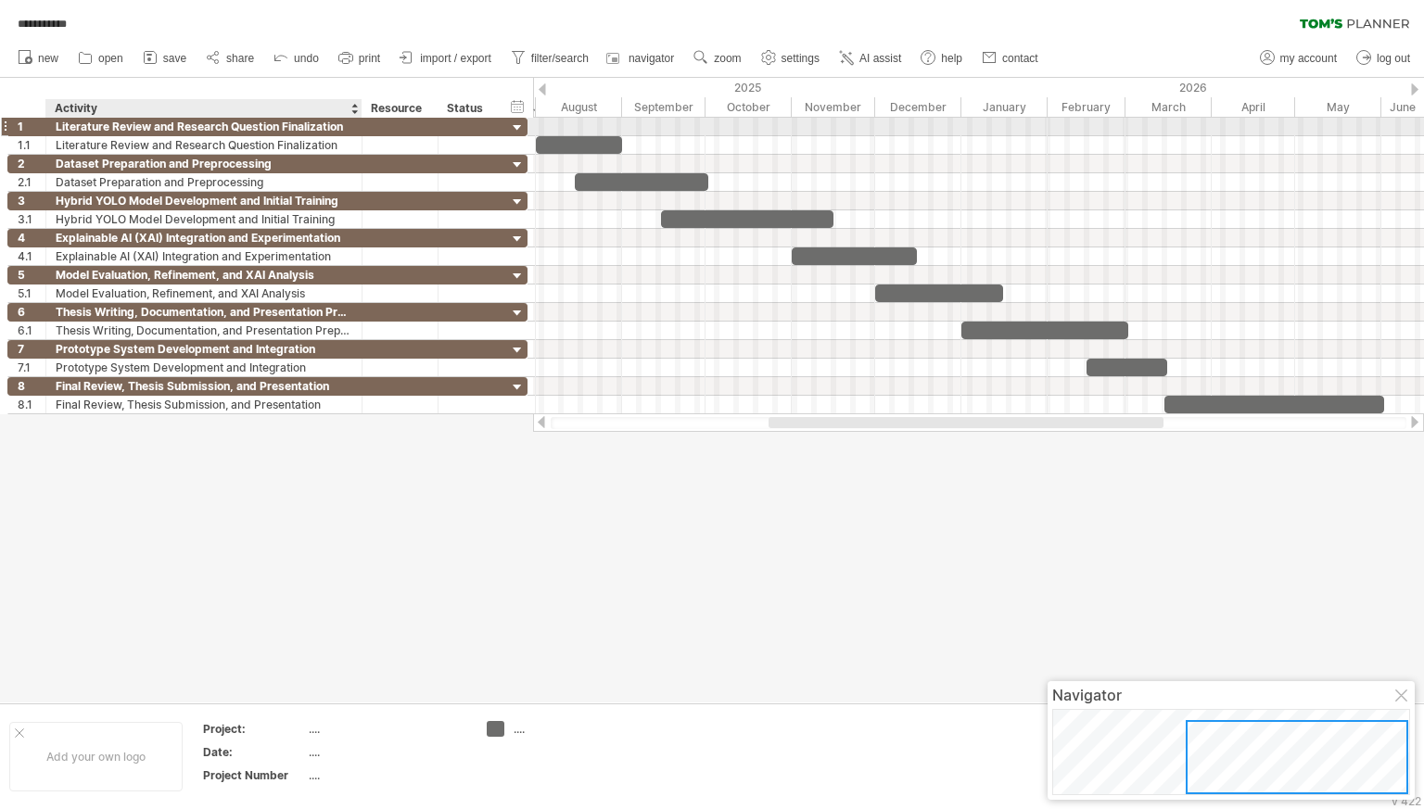
click at [67, 130] on div "Literature Review and Research Question Finalization" at bounding box center [204, 127] width 297 height 18
click at [114, 444] on div at bounding box center [712, 390] width 1424 height 625
click at [155, 64] on icon at bounding box center [150, 57] width 19 height 19
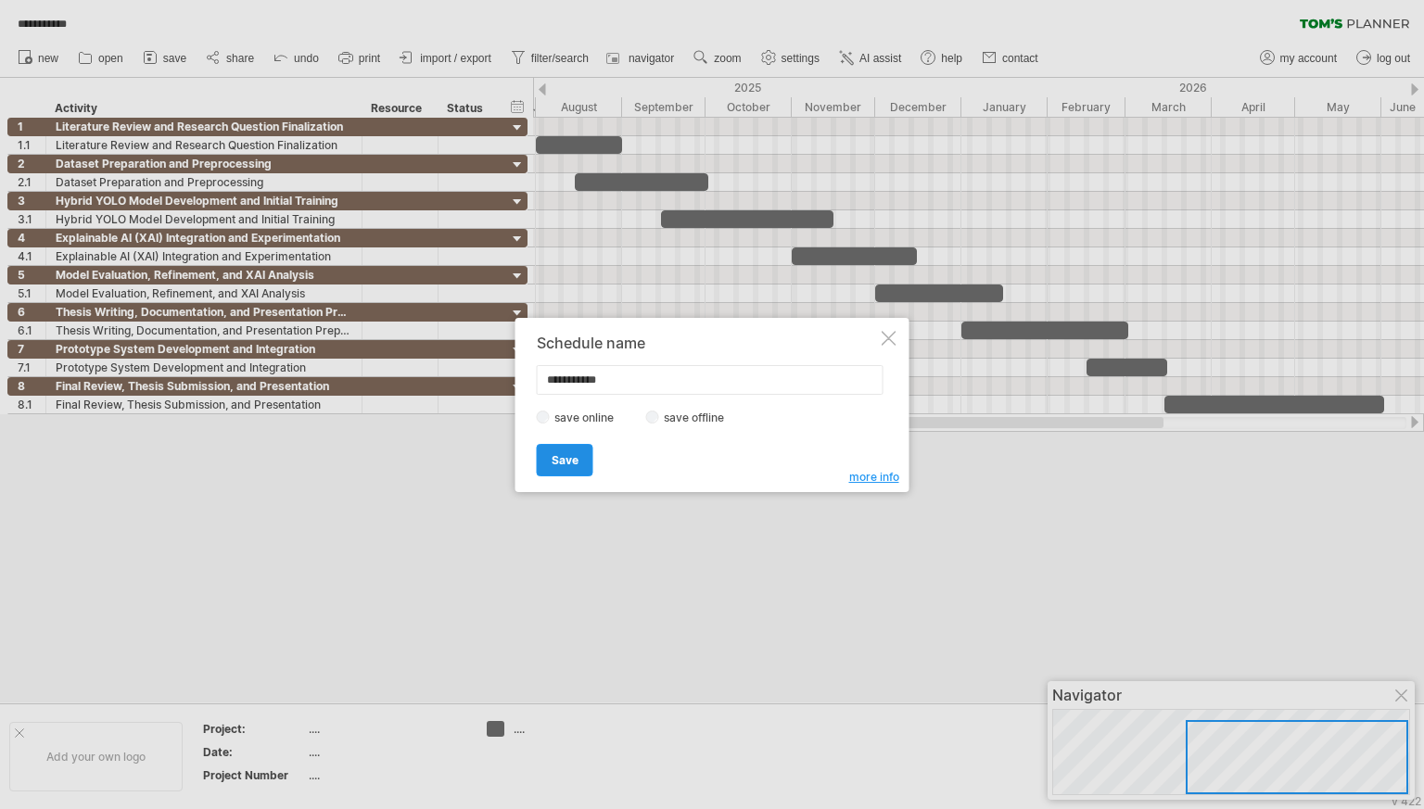
click at [565, 456] on span "Save" at bounding box center [564, 460] width 27 height 14
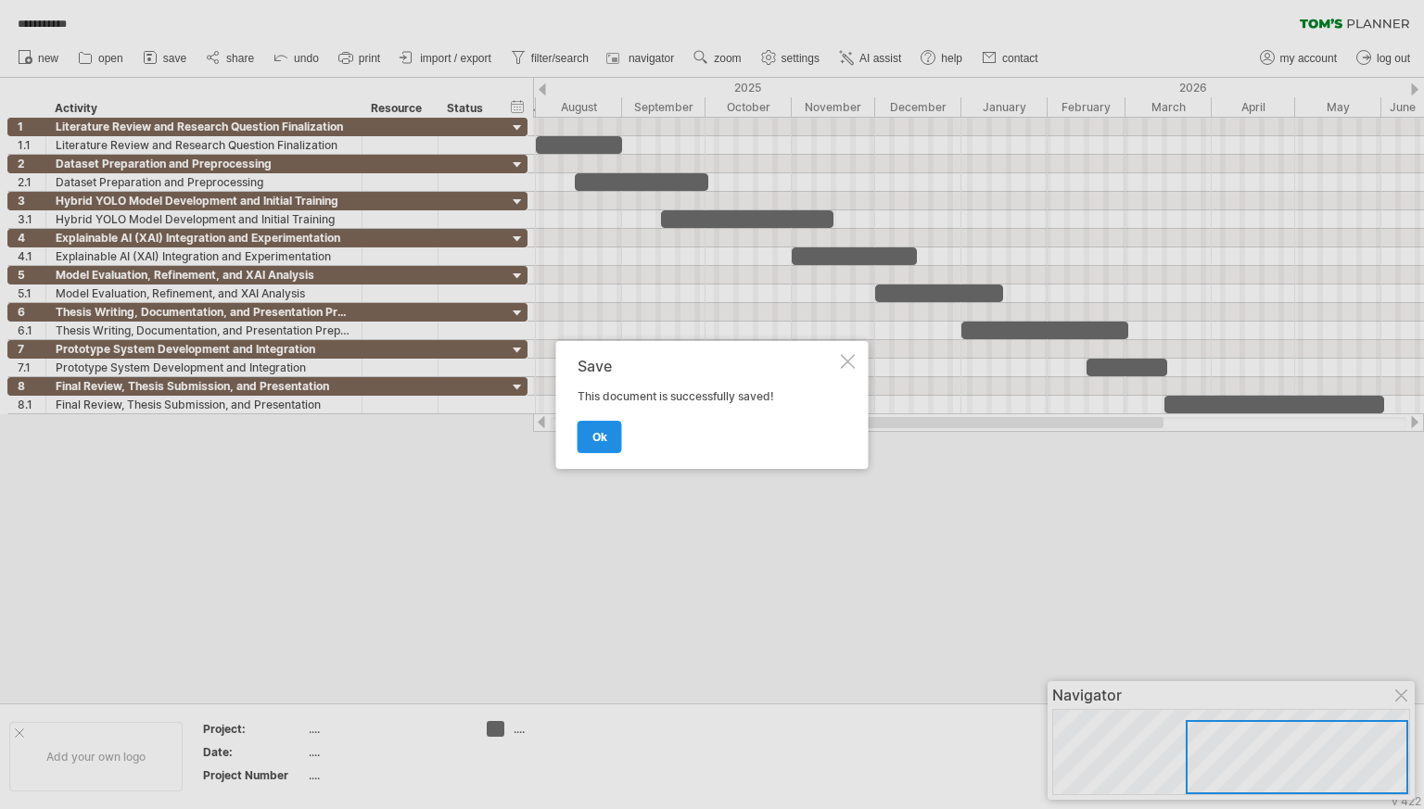
click at [585, 434] on link "ok" at bounding box center [599, 437] width 44 height 32
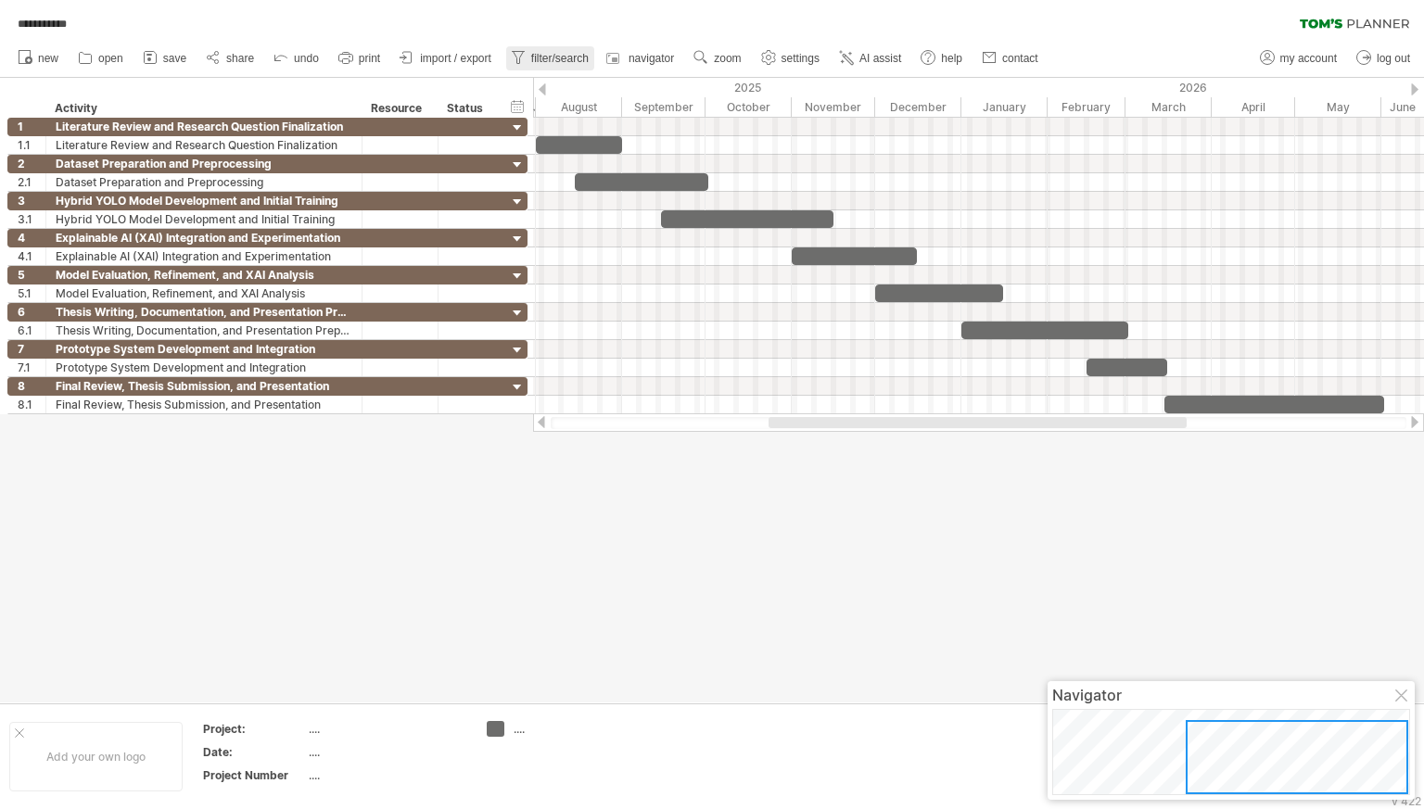
click at [589, 55] on span "filter/search" at bounding box center [559, 58] width 57 height 13
type input "**********"
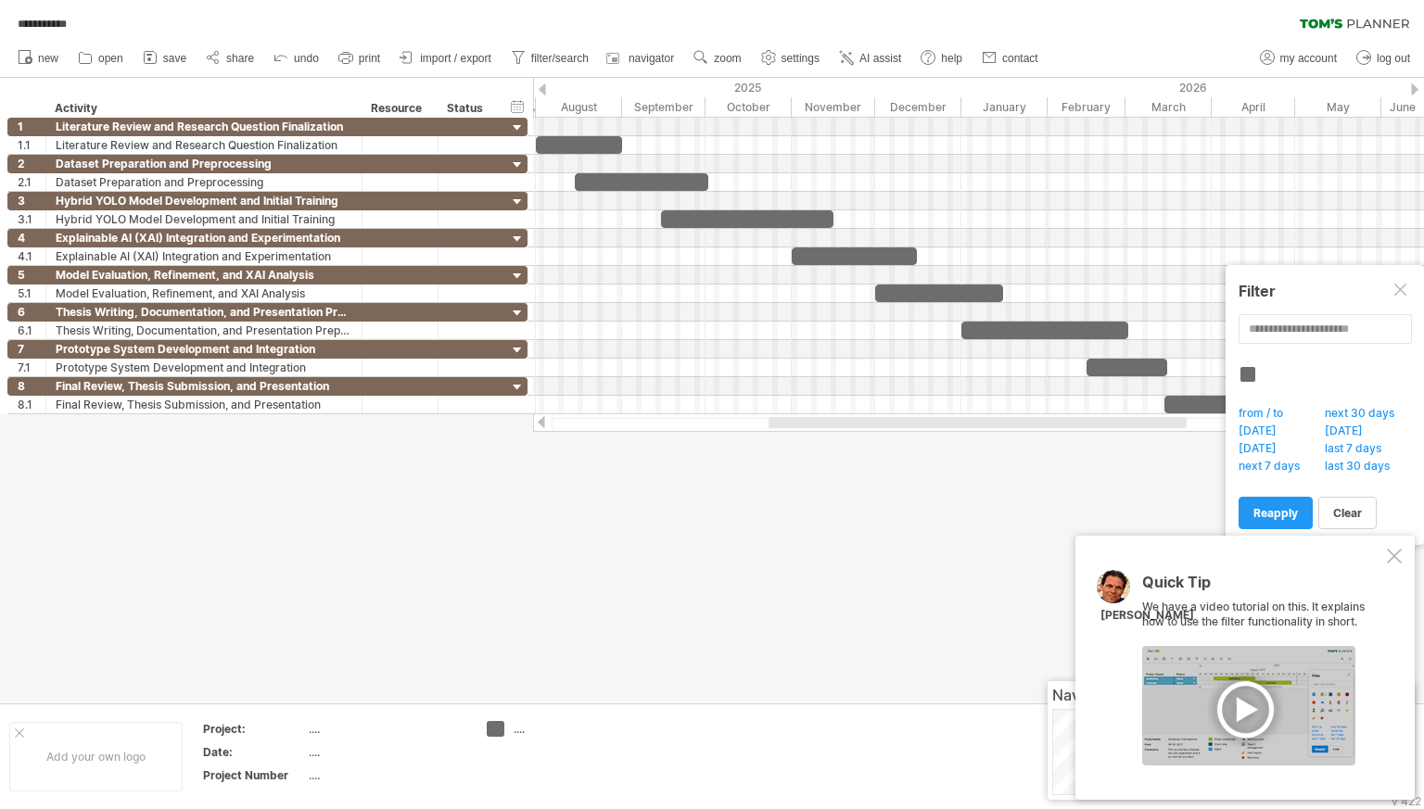
click at [1392, 558] on div at bounding box center [1393, 556] width 15 height 15
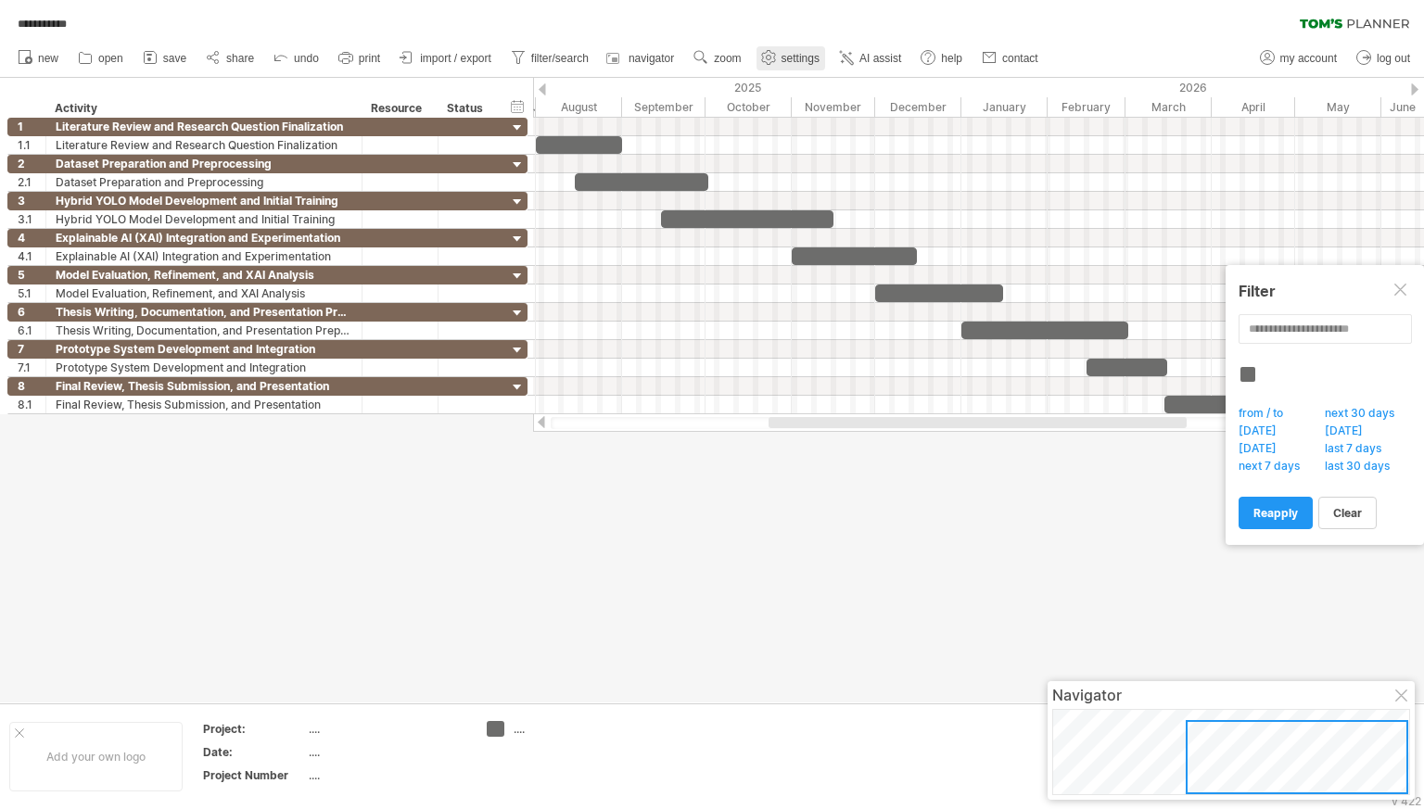
click at [792, 62] on link "settings" at bounding box center [790, 58] width 69 height 24
select select "*"
select select "**"
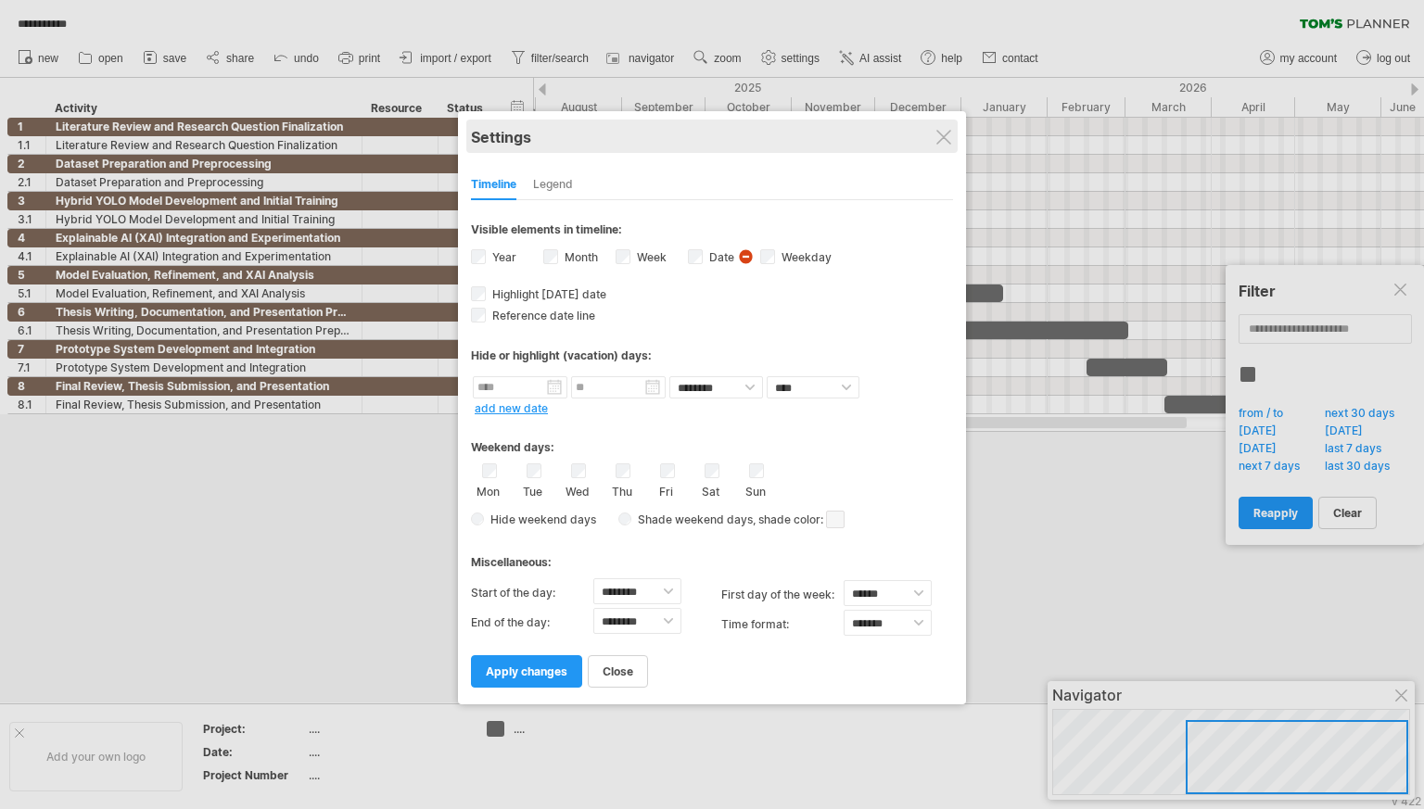
click at [936, 127] on div "Settings" at bounding box center [712, 136] width 482 height 33
click at [936, 143] on div at bounding box center [943, 137] width 15 height 15
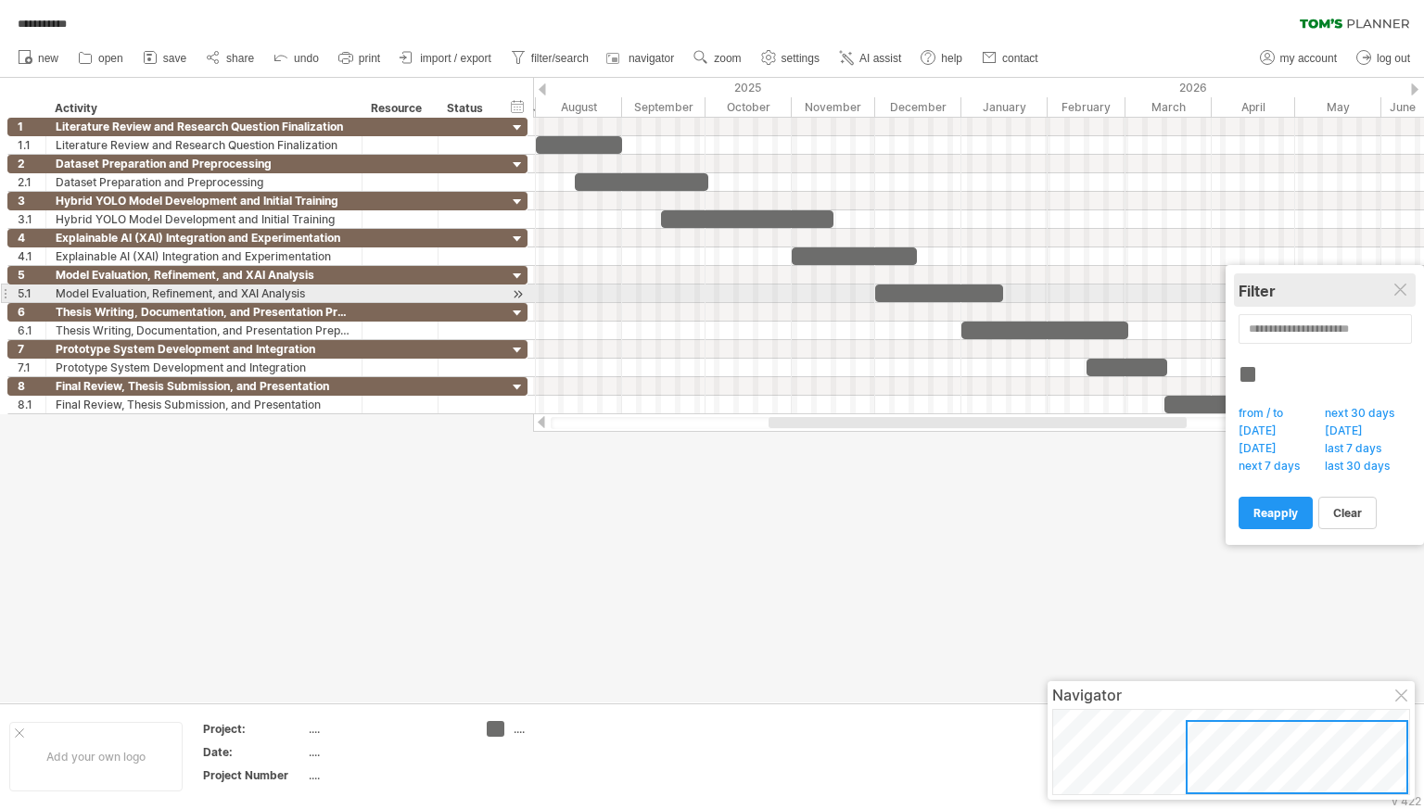
click at [1398, 298] on div "Filter" at bounding box center [1324, 291] width 172 height 19
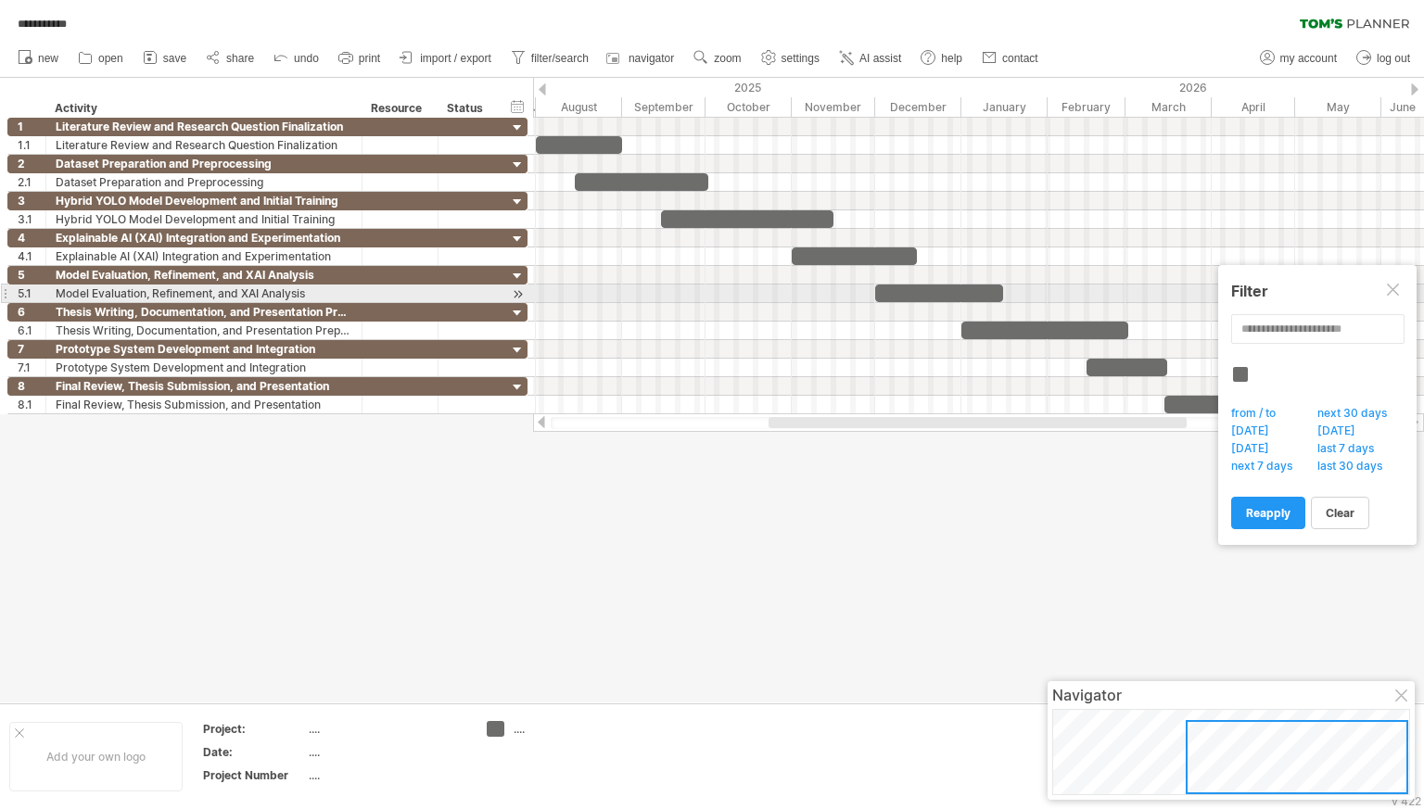
click at [1391, 288] on div at bounding box center [1393, 291] width 15 height 15
